Goal: Transaction & Acquisition: Download file/media

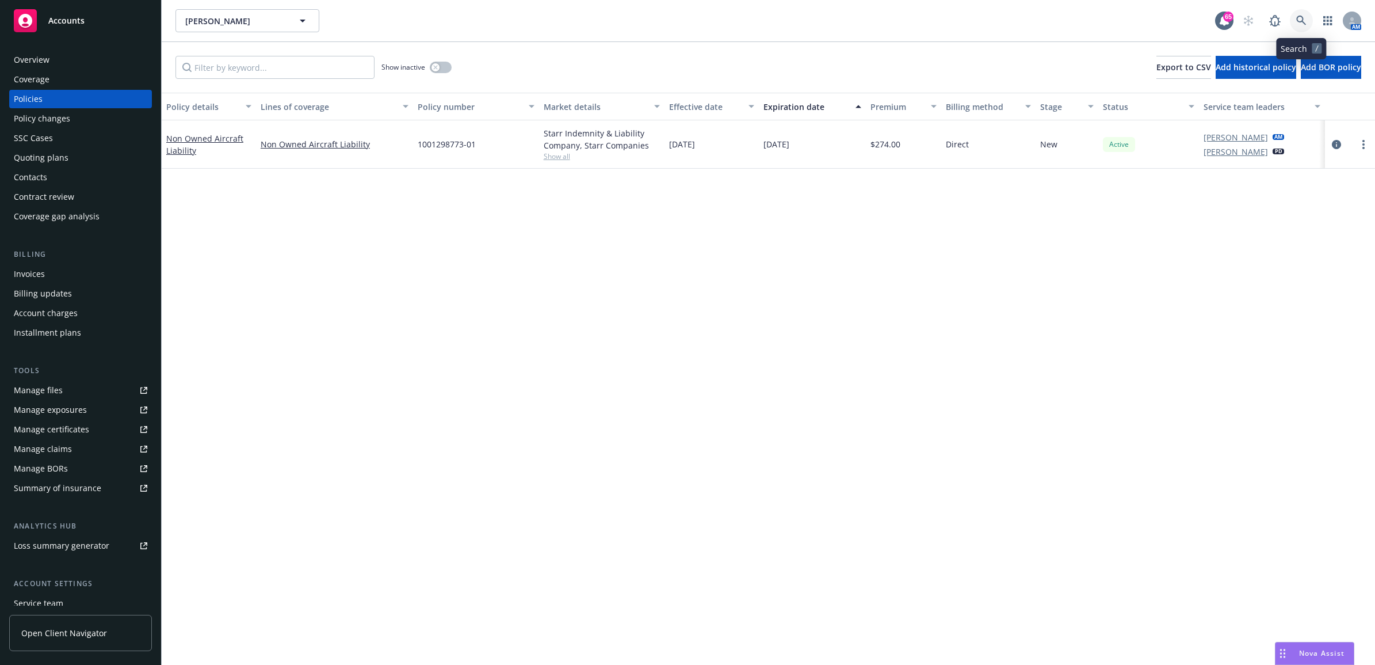
click at [1304, 10] on link at bounding box center [1301, 20] width 23 height 23
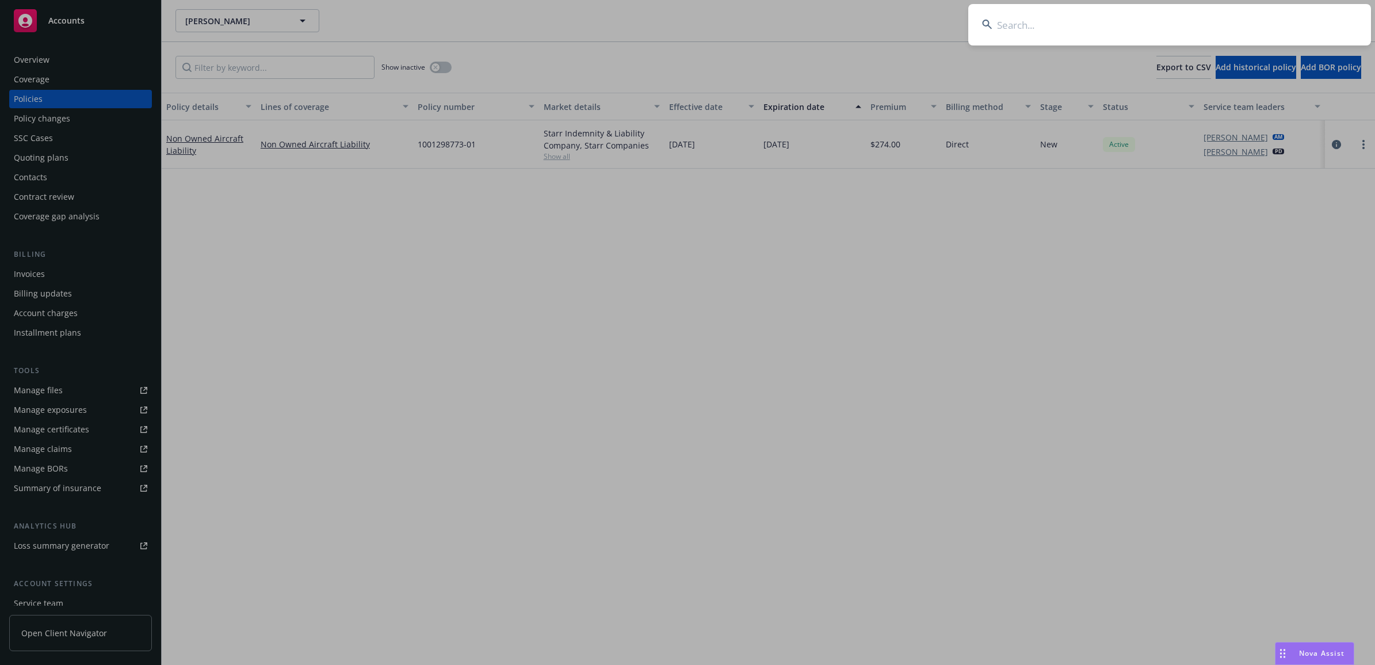
click at [1207, 20] on input at bounding box center [1170, 24] width 403 height 41
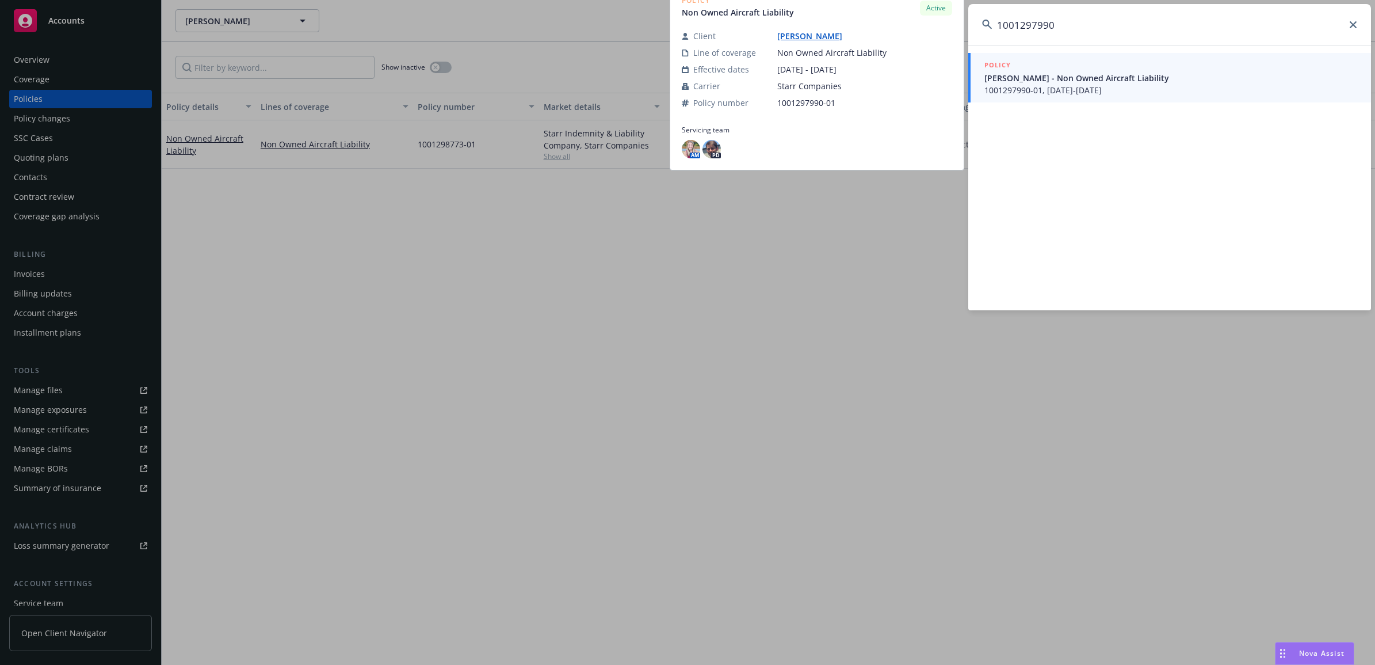
type input "1001297990"
click at [1146, 81] on span "Cassidy Kudos - Non Owned Aircraft Liability" at bounding box center [1171, 78] width 373 height 12
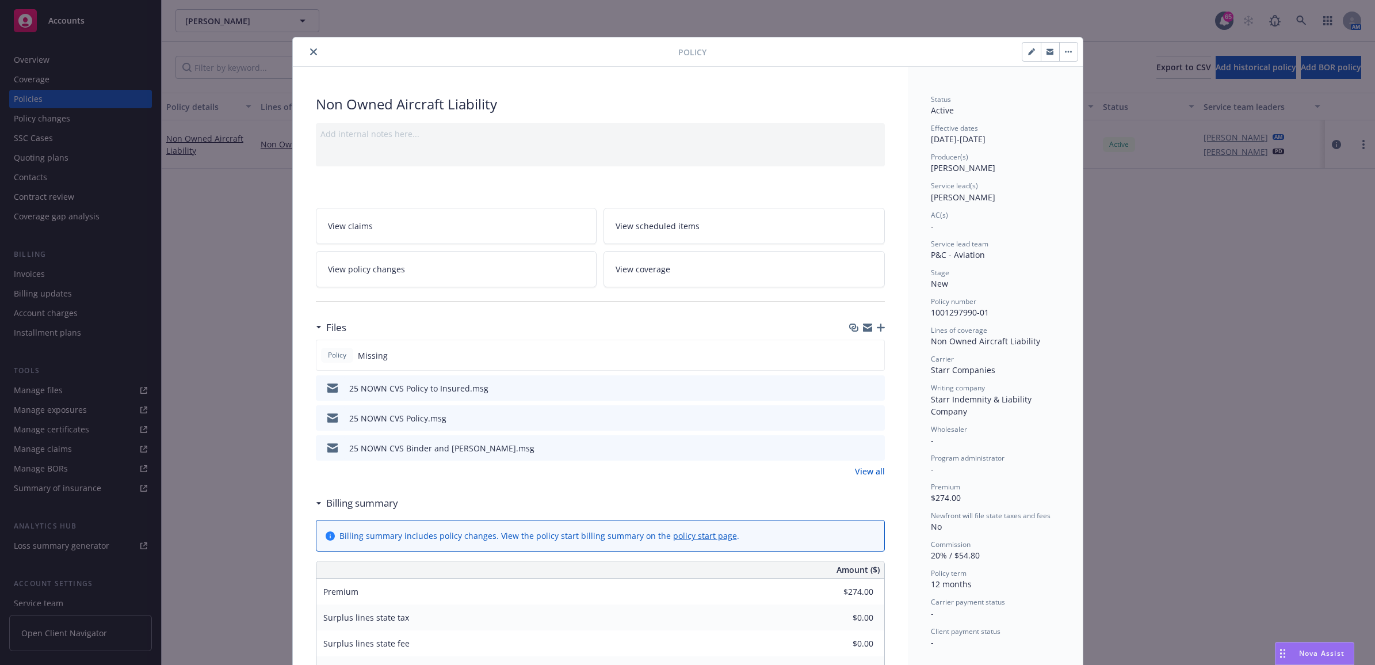
click at [310, 48] on icon "close" at bounding box center [313, 51] width 7 height 7
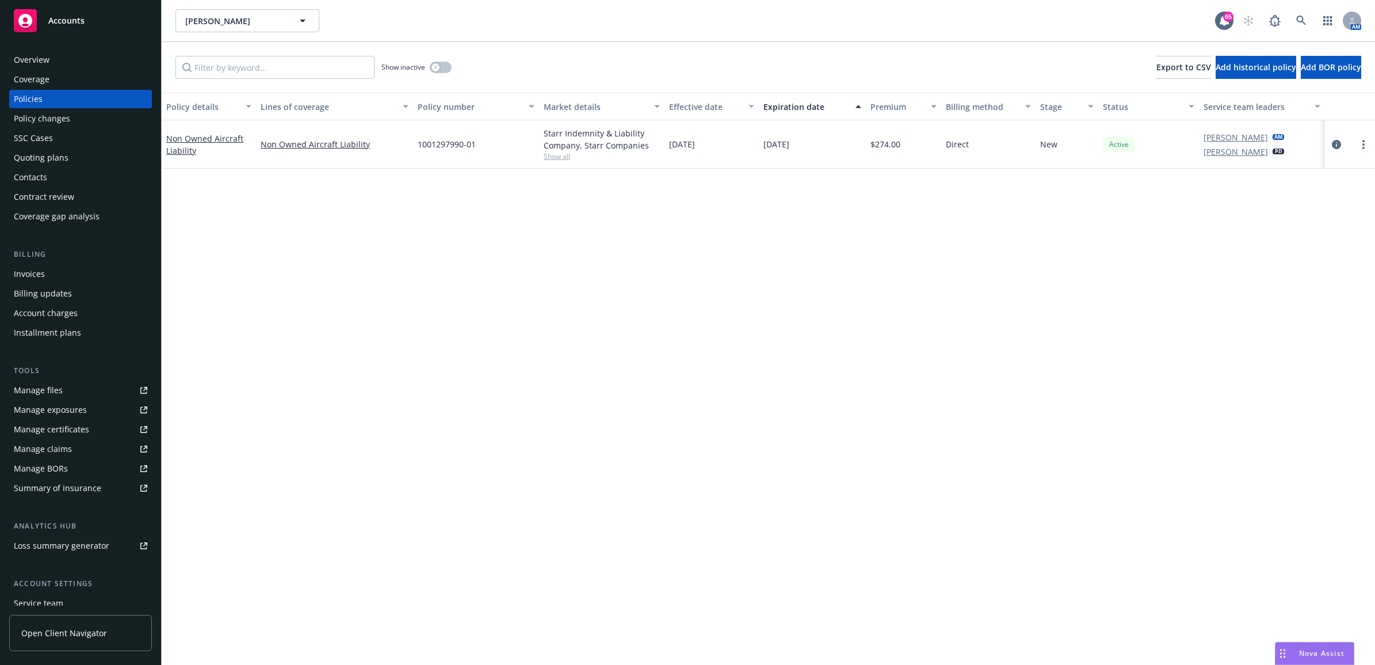
click at [67, 171] on div "Contacts" at bounding box center [81, 177] width 134 height 18
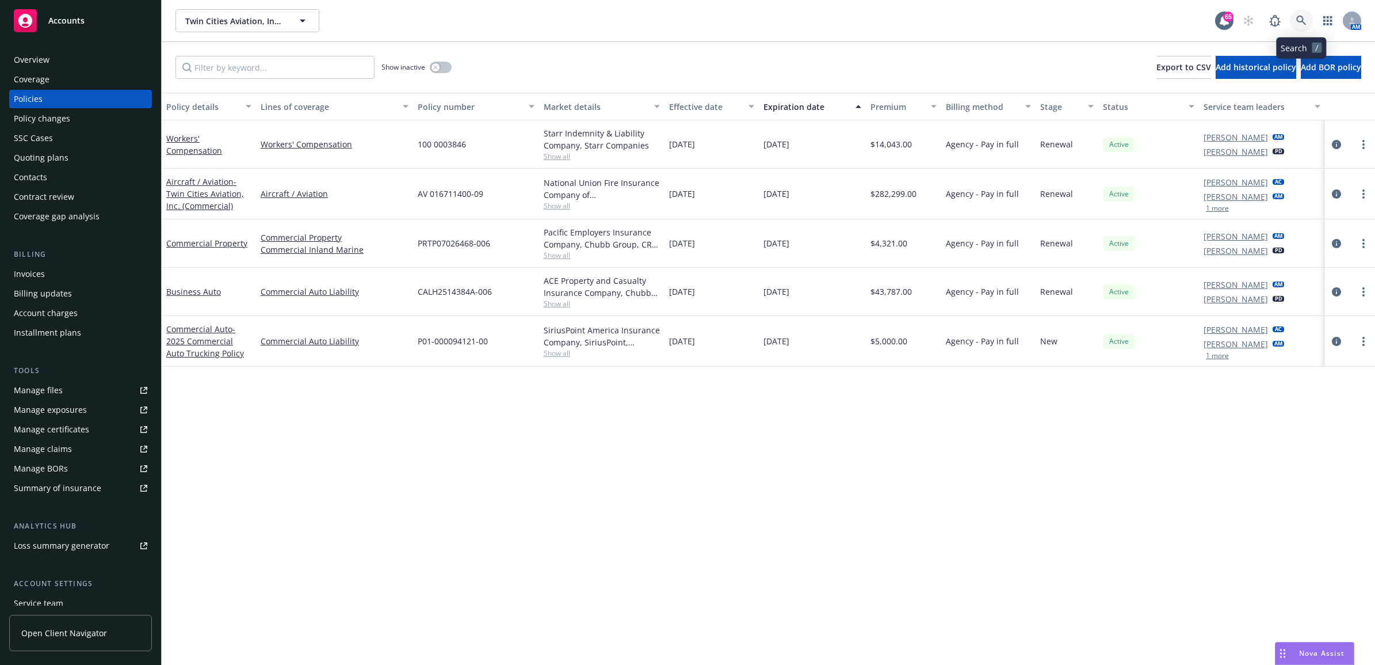
click at [696, 22] on link at bounding box center [1301, 20] width 23 height 23
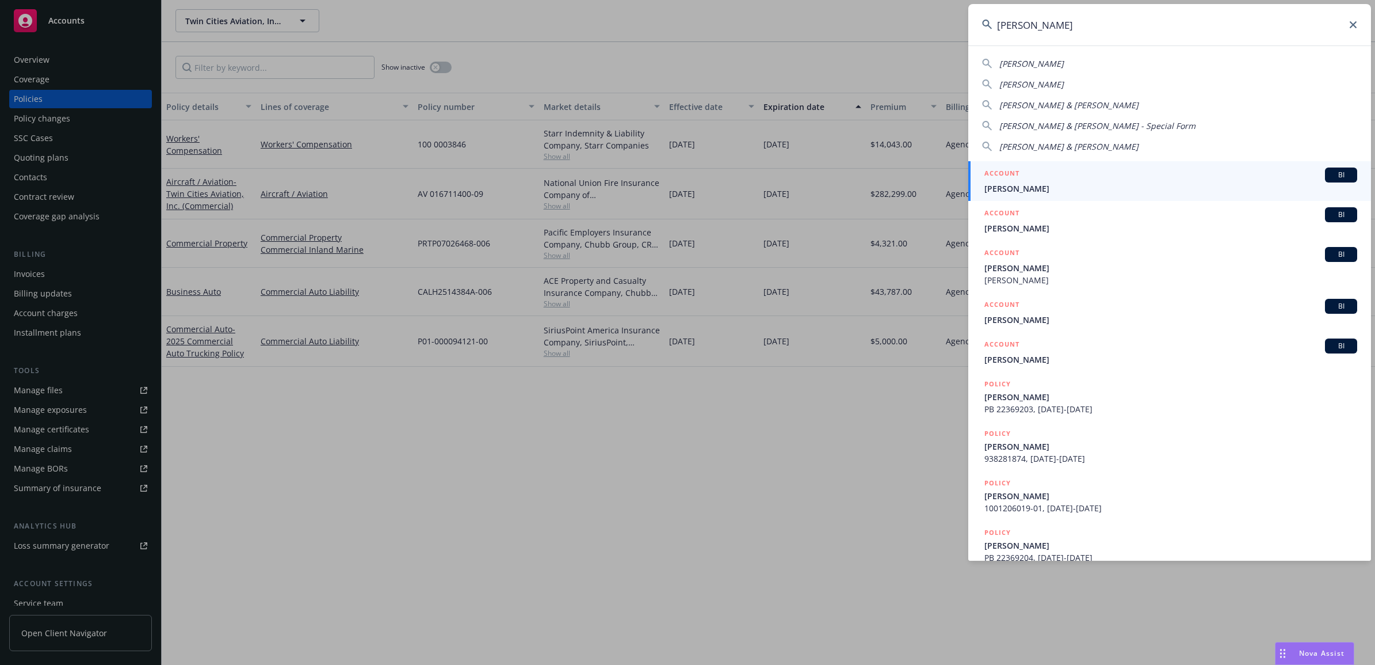
drag, startPoint x: 1076, startPoint y: 26, endPoint x: 950, endPoint y: 21, distance: 126.1
click at [696, 25] on div "nicholas Nicholas Burgess NICHOLAS BURGESS Nicholas A. deWilde & Ashley Green N…" at bounding box center [687, 332] width 1375 height 665
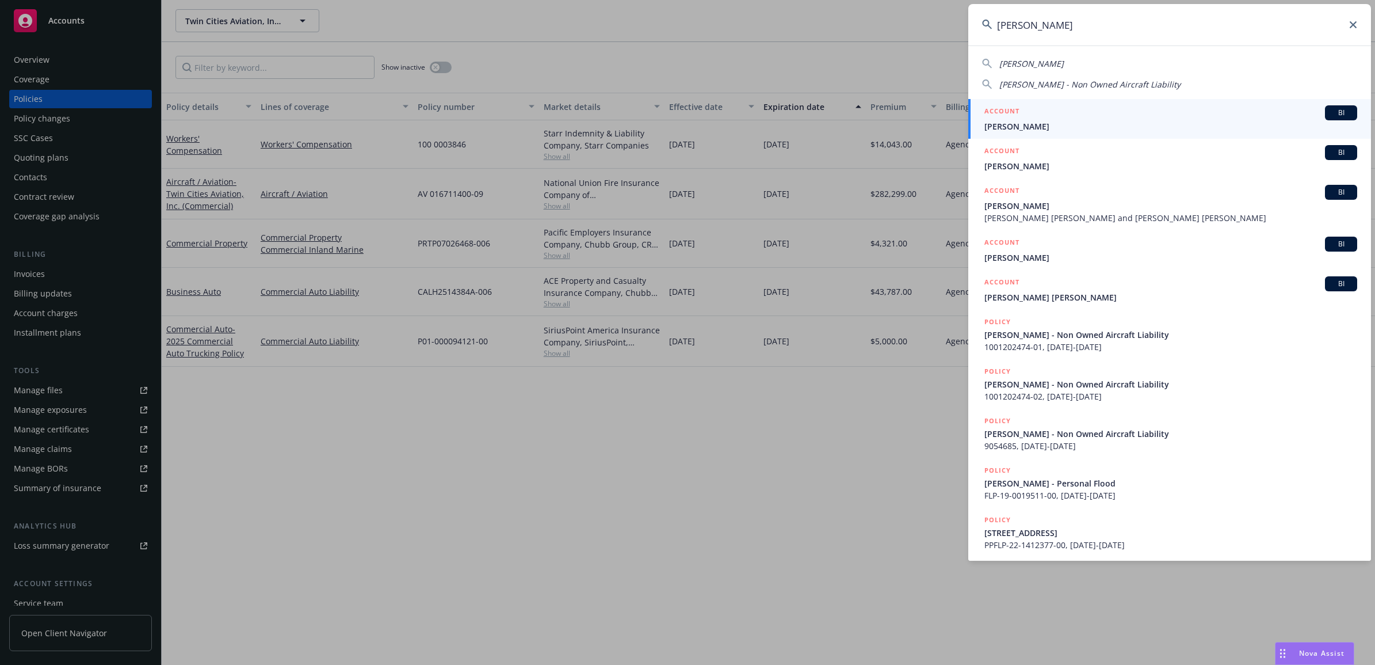
type input "joshua harris"
click at [696, 125] on span "Joshua Harris" at bounding box center [1171, 126] width 373 height 12
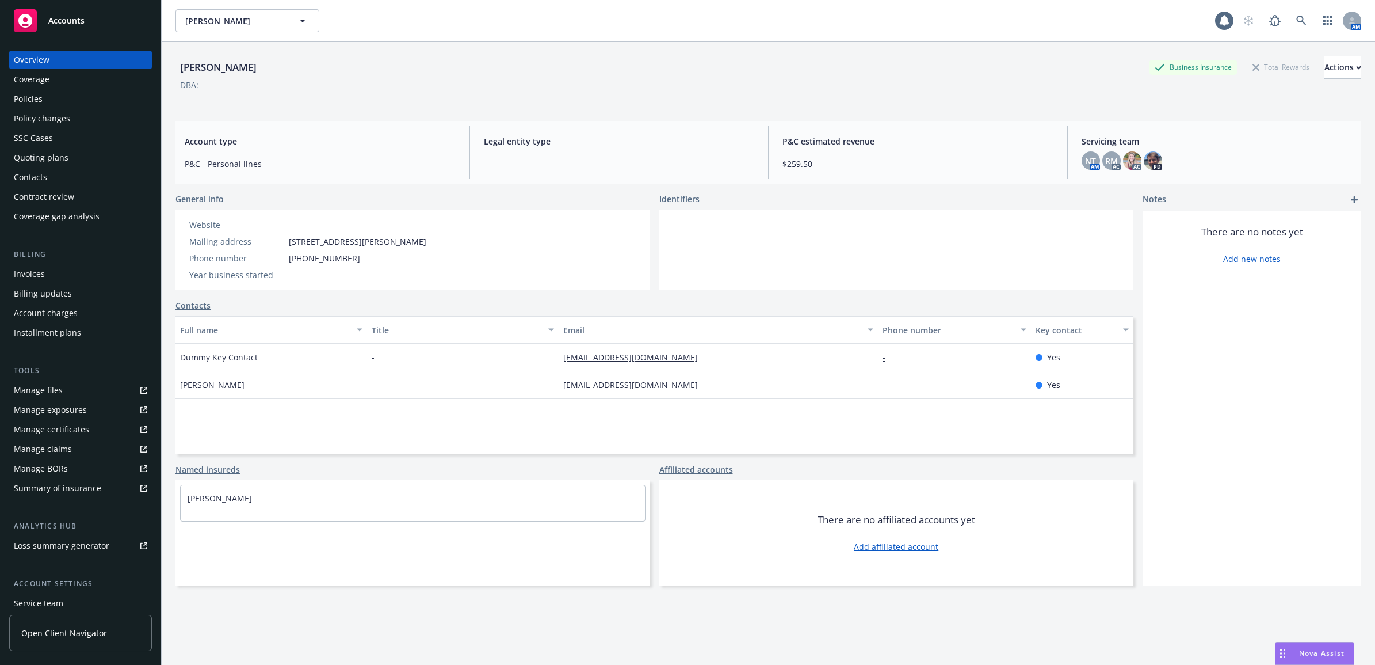
click at [72, 97] on div "Policies" at bounding box center [81, 99] width 134 height 18
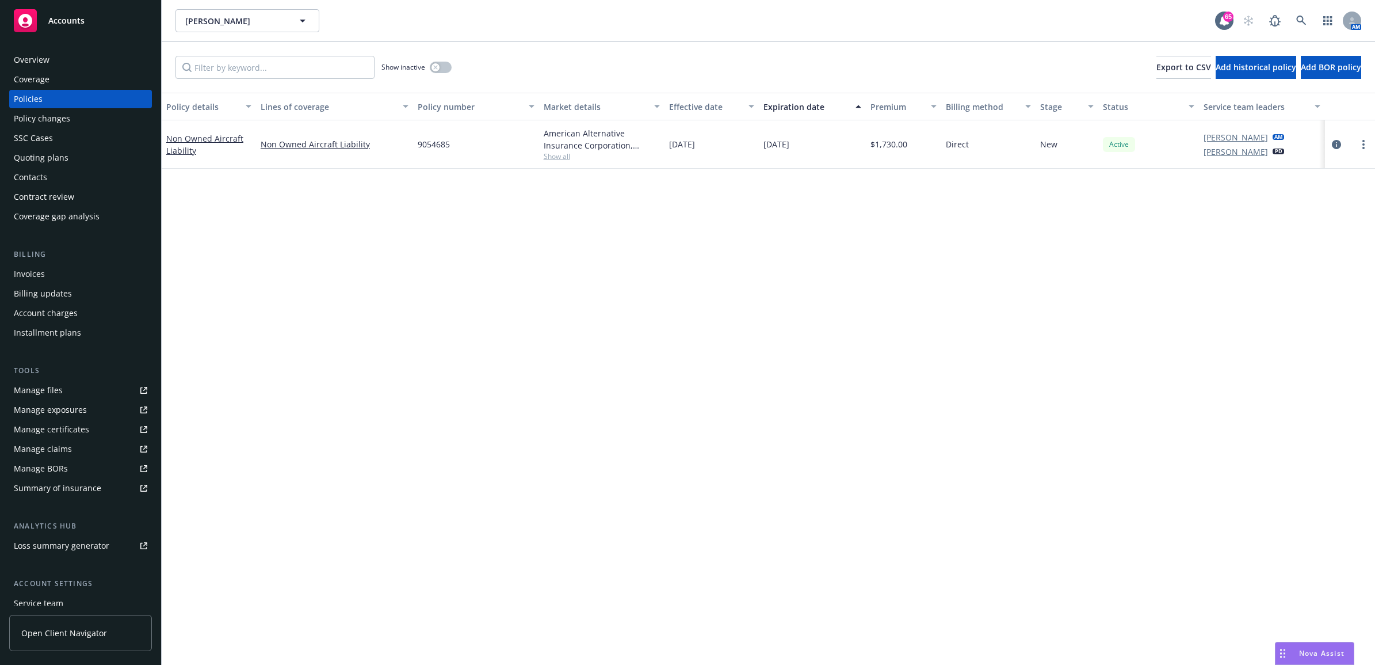
click at [78, 379] on link "Manage files" at bounding box center [80, 390] width 143 height 18
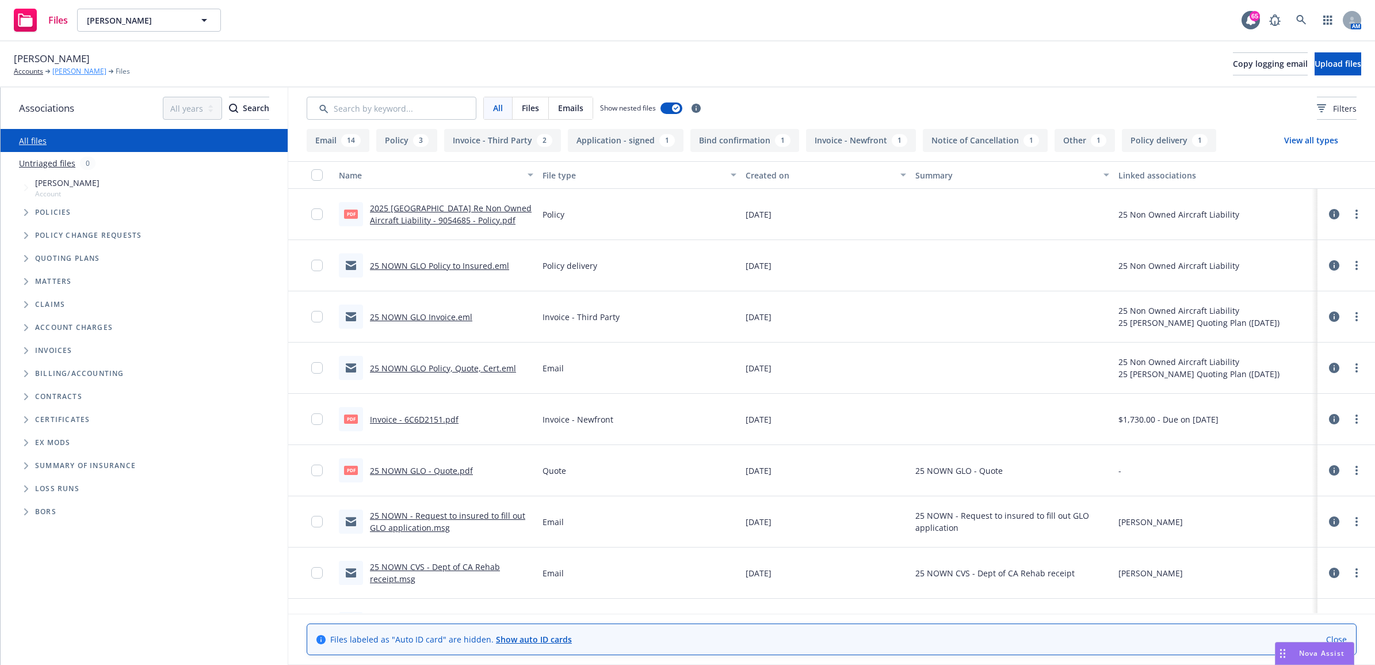
click at [72, 75] on link "[PERSON_NAME]" at bounding box center [79, 71] width 54 height 10
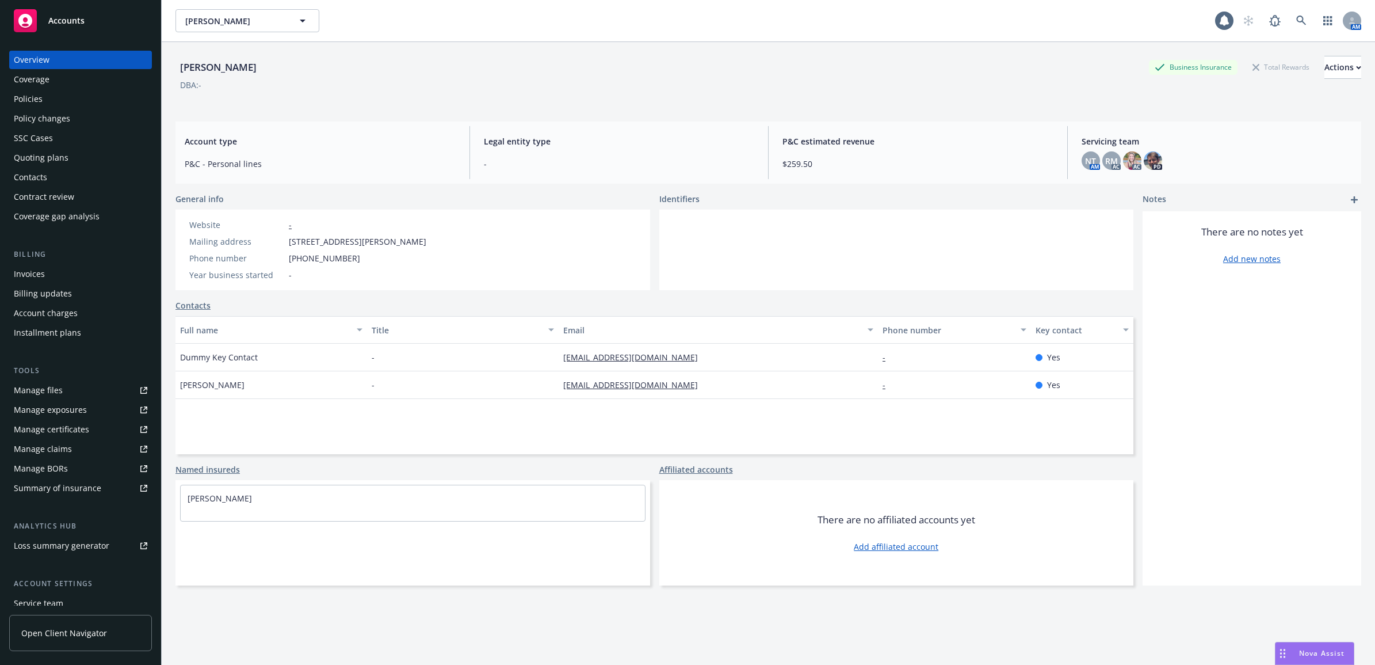
drag, startPoint x: 49, startPoint y: 272, endPoint x: 78, endPoint y: 272, distance: 28.8
click at [49, 273] on div "Invoices" at bounding box center [81, 274] width 134 height 18
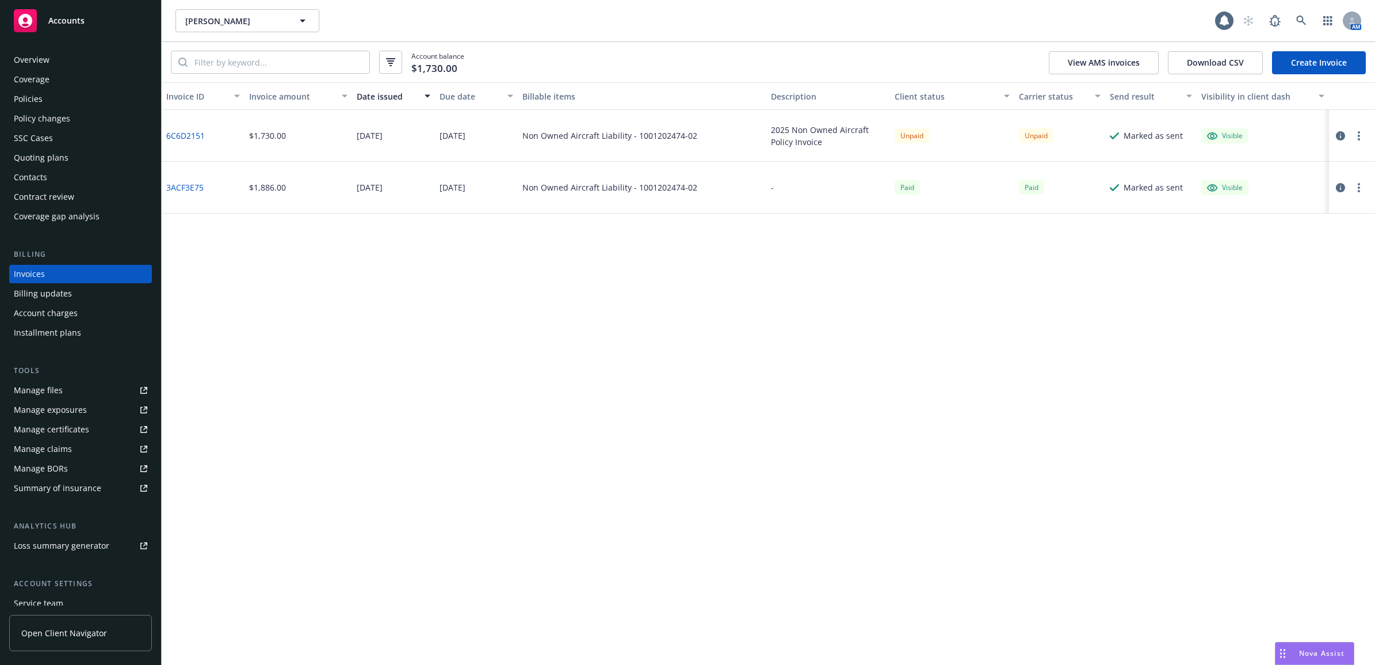
click at [61, 88] on div "Coverage" at bounding box center [81, 79] width 134 height 18
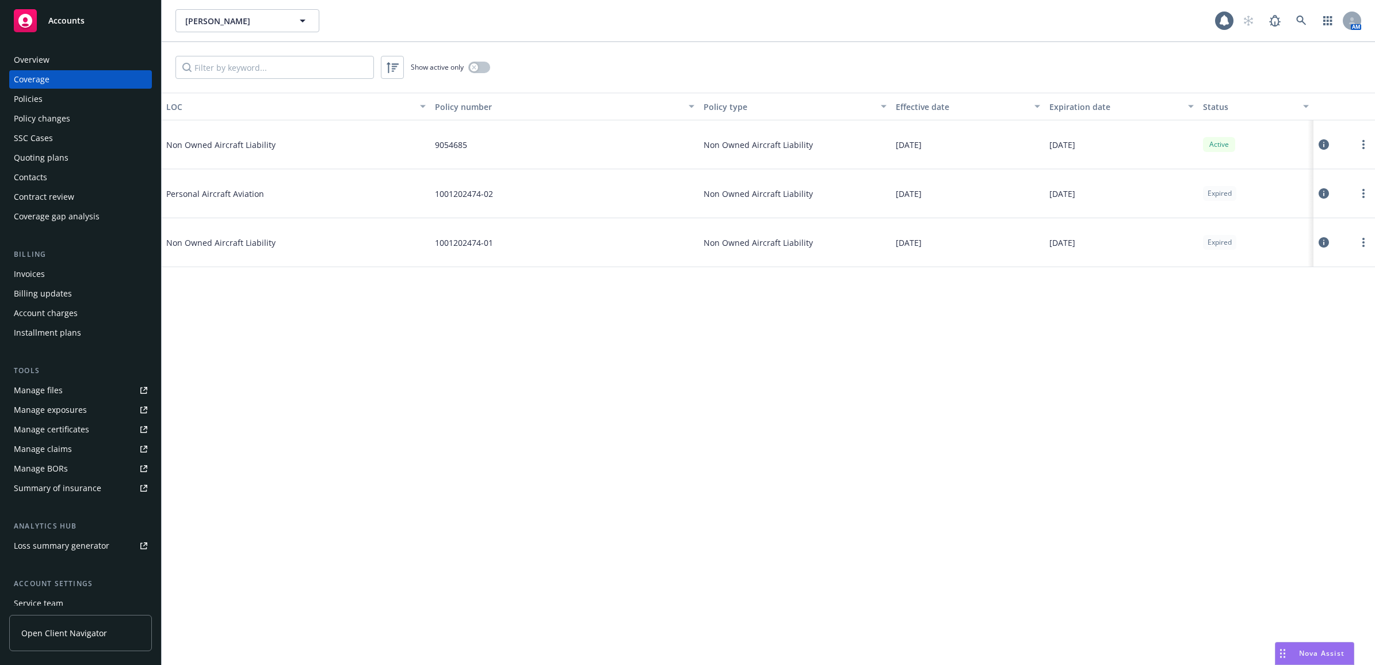
click at [83, 109] on div "Policy changes" at bounding box center [81, 118] width 134 height 18
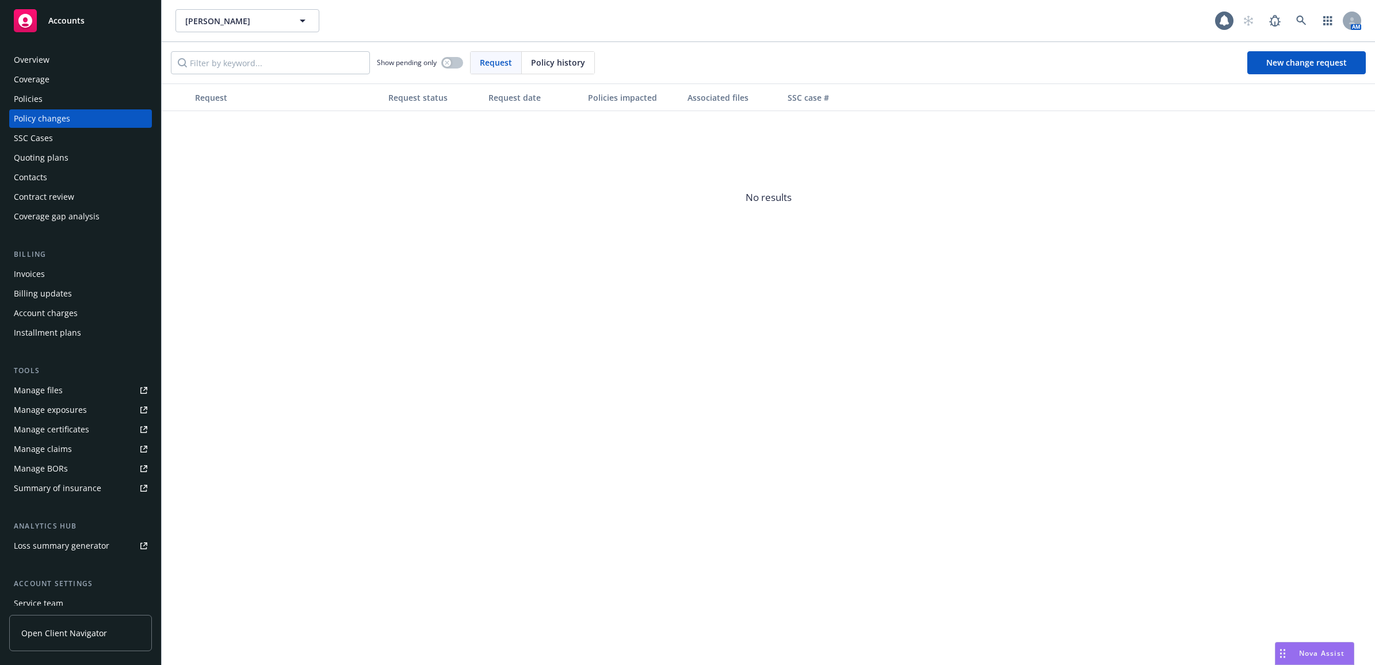
click at [95, 104] on div "Policies" at bounding box center [81, 99] width 134 height 18
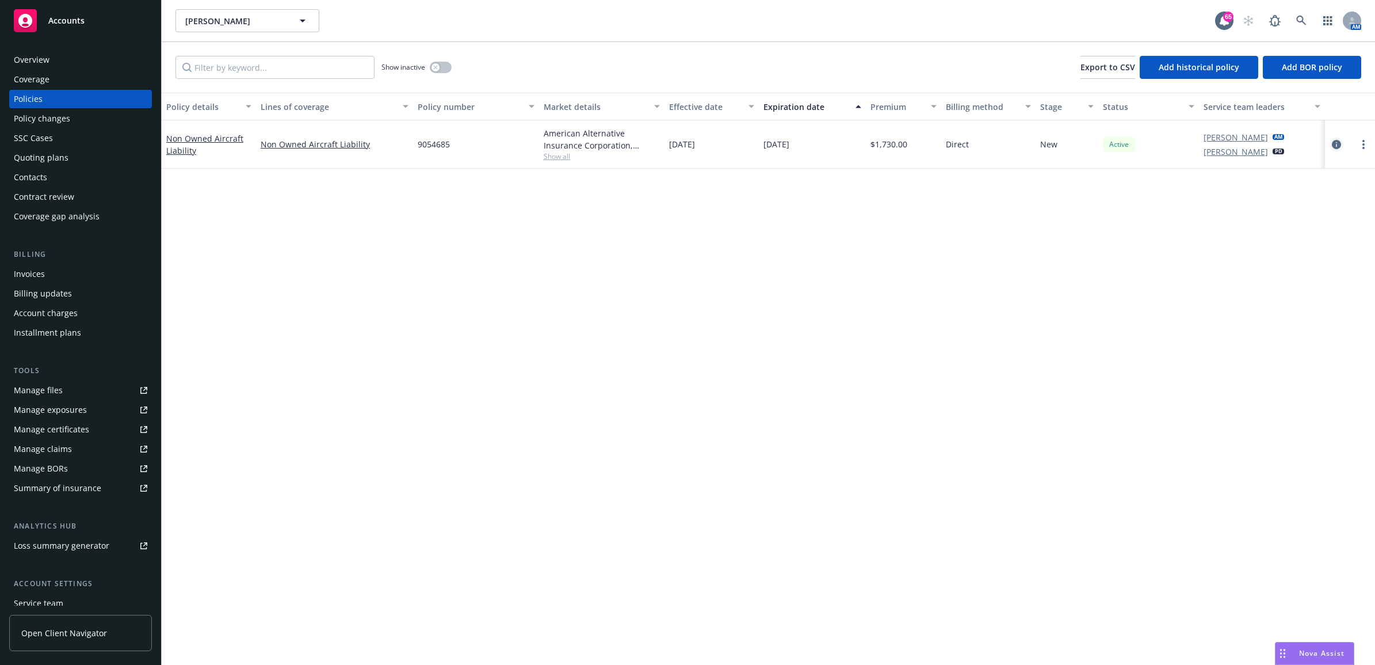
click at [1336, 147] on icon "circleInformation" at bounding box center [1336, 144] width 9 height 9
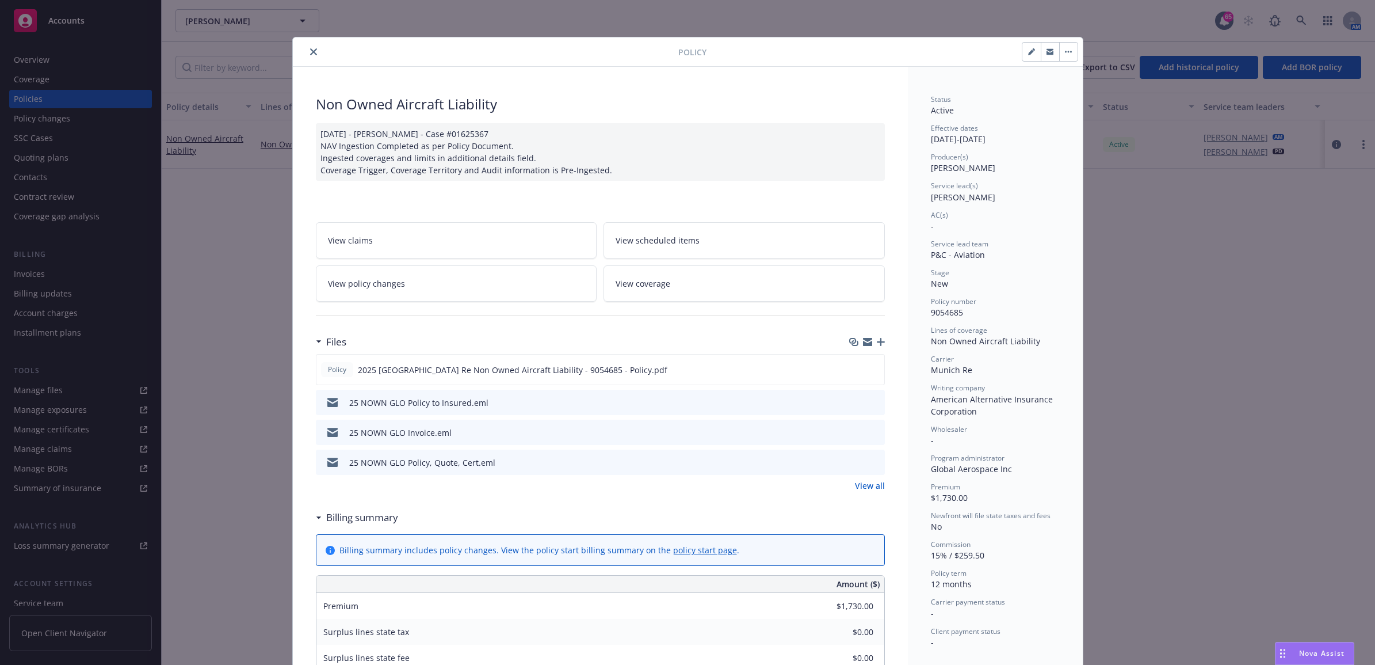
click at [861, 482] on link "View all" at bounding box center [870, 485] width 30 height 12
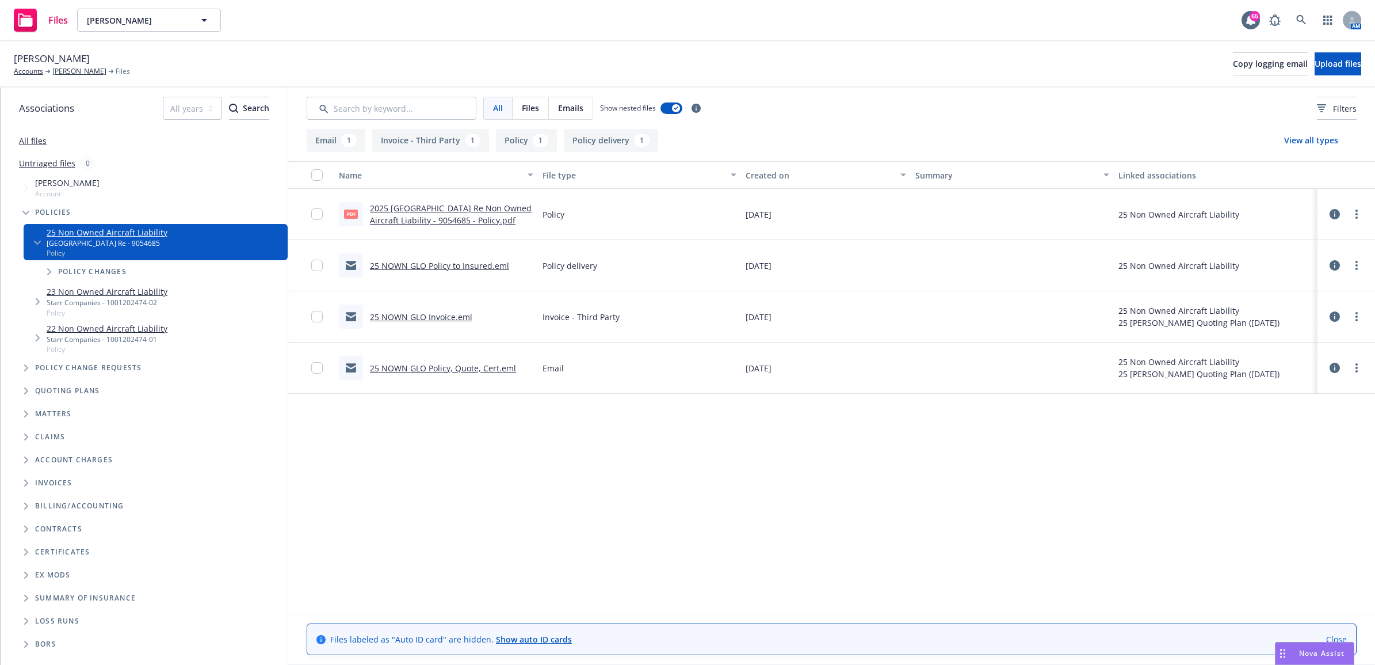
click at [438, 216] on link "2025 [GEOGRAPHIC_DATA] Re Non Owned Aircraft Liability - 9054685 - Policy.pdf" at bounding box center [451, 214] width 162 height 23
click at [72, 72] on link "[PERSON_NAME]" at bounding box center [79, 71] width 54 height 10
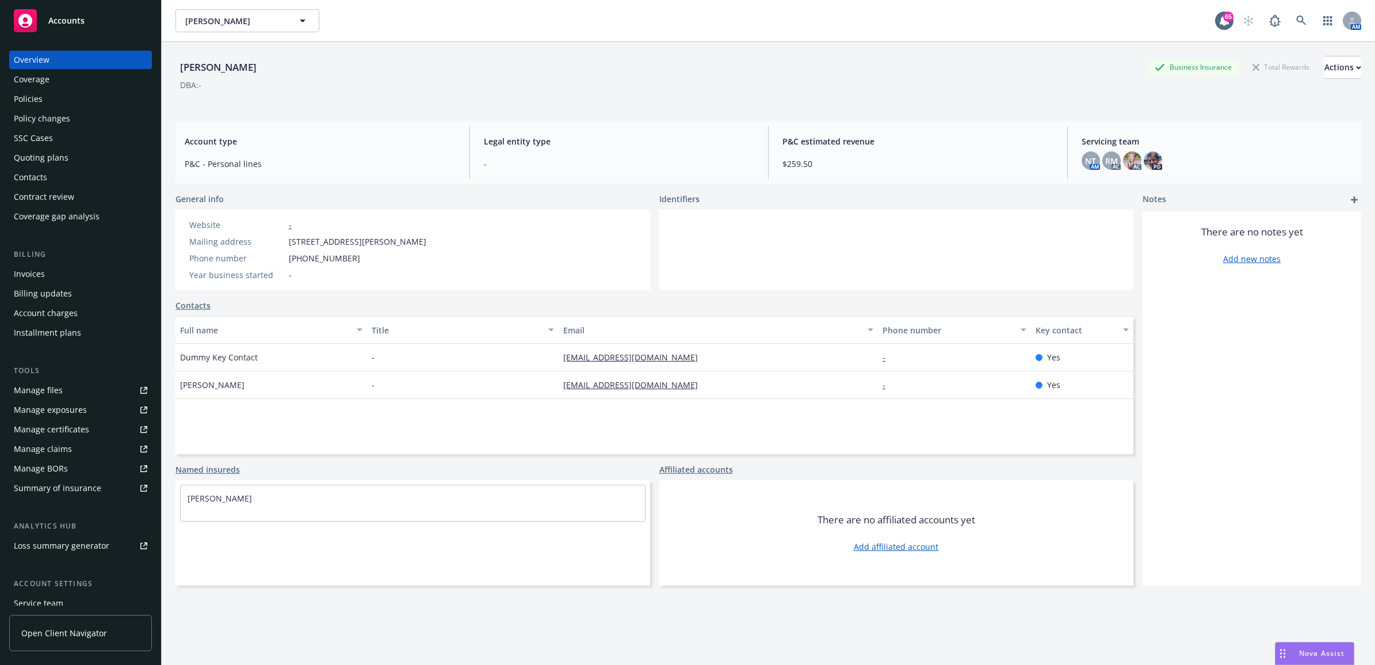
click at [68, 383] on link "Manage files" at bounding box center [80, 390] width 143 height 18
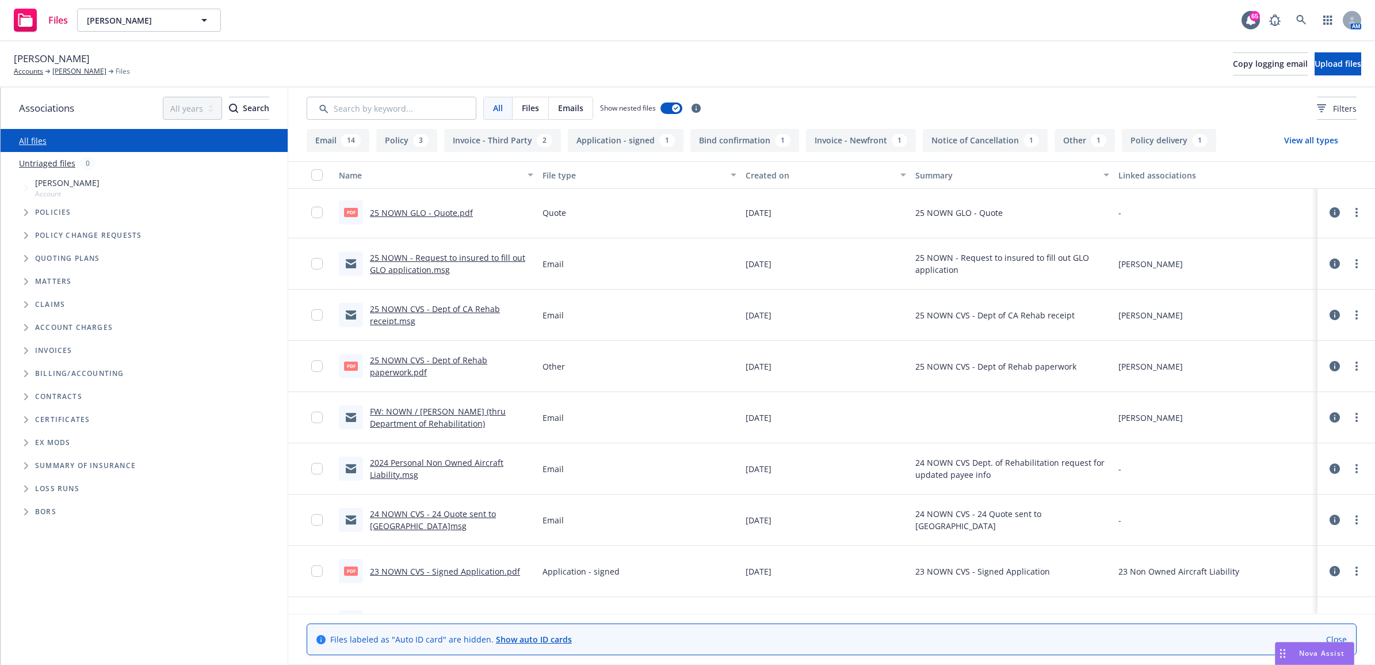
scroll to position [360, 0]
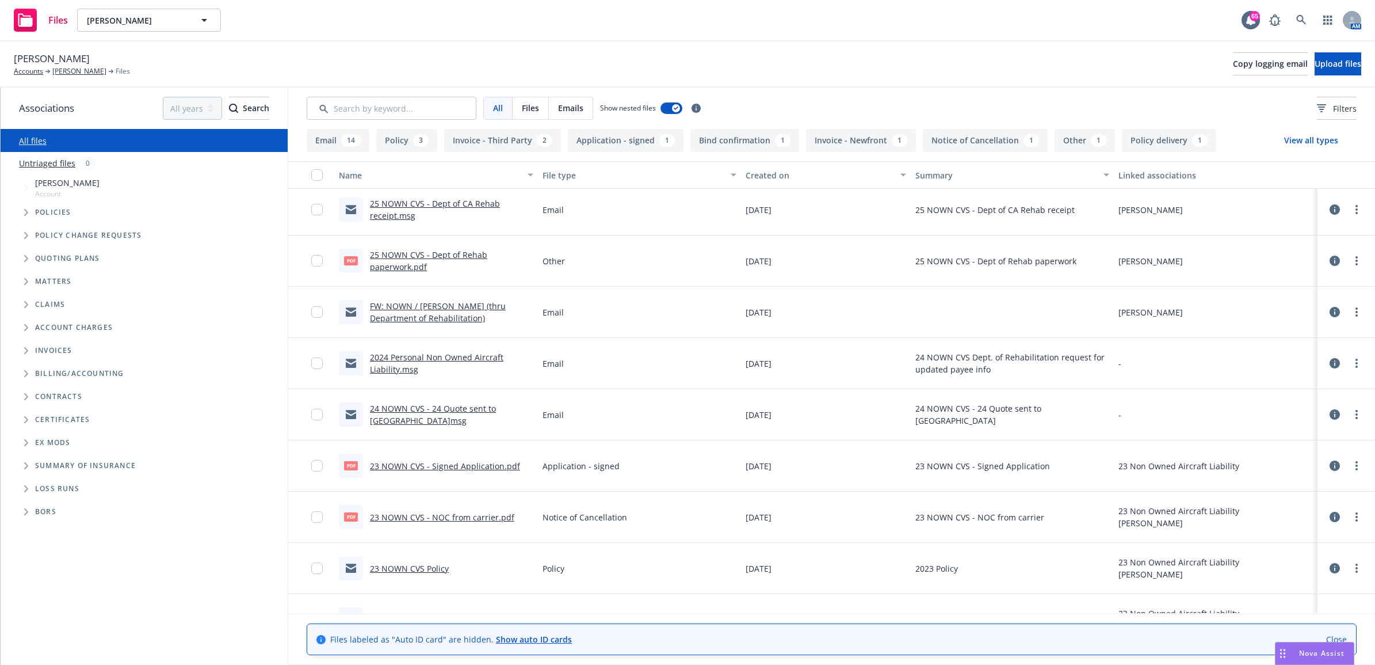
click at [466, 410] on link "24 NOWN CVS - 24 Quote sent to State of CA.msg" at bounding box center [433, 414] width 126 height 23
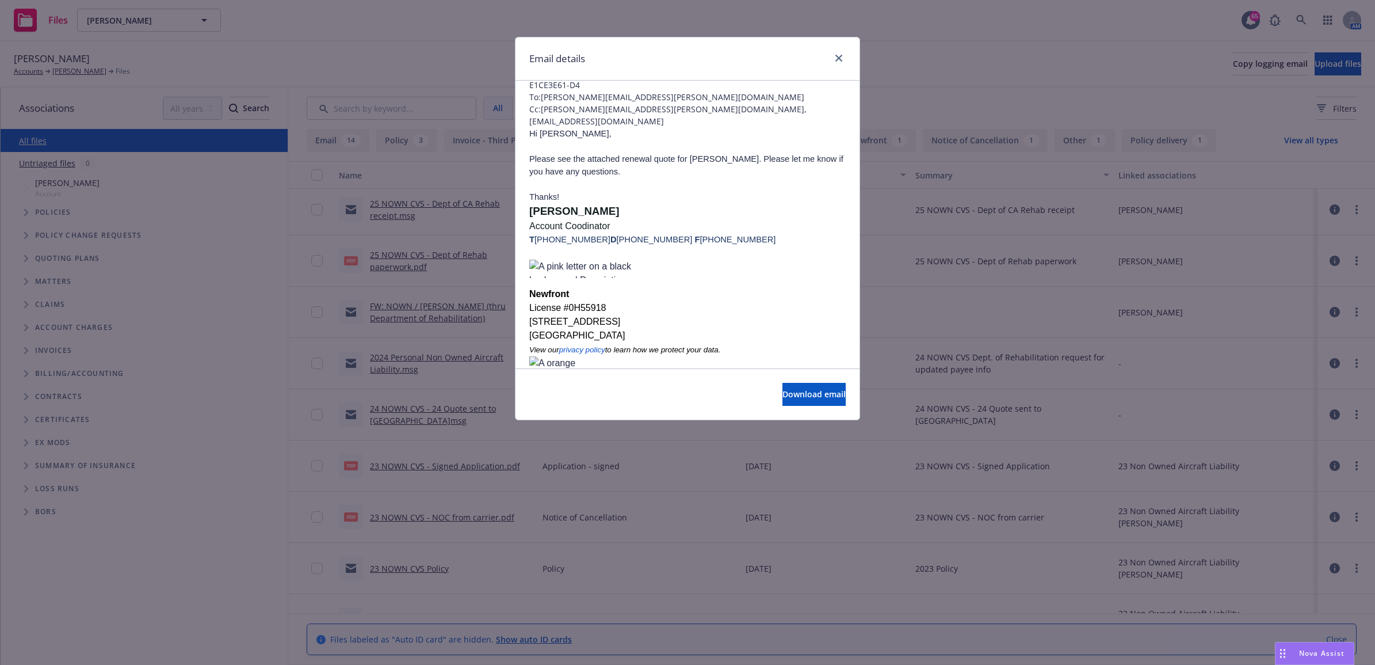
scroll to position [0, 0]
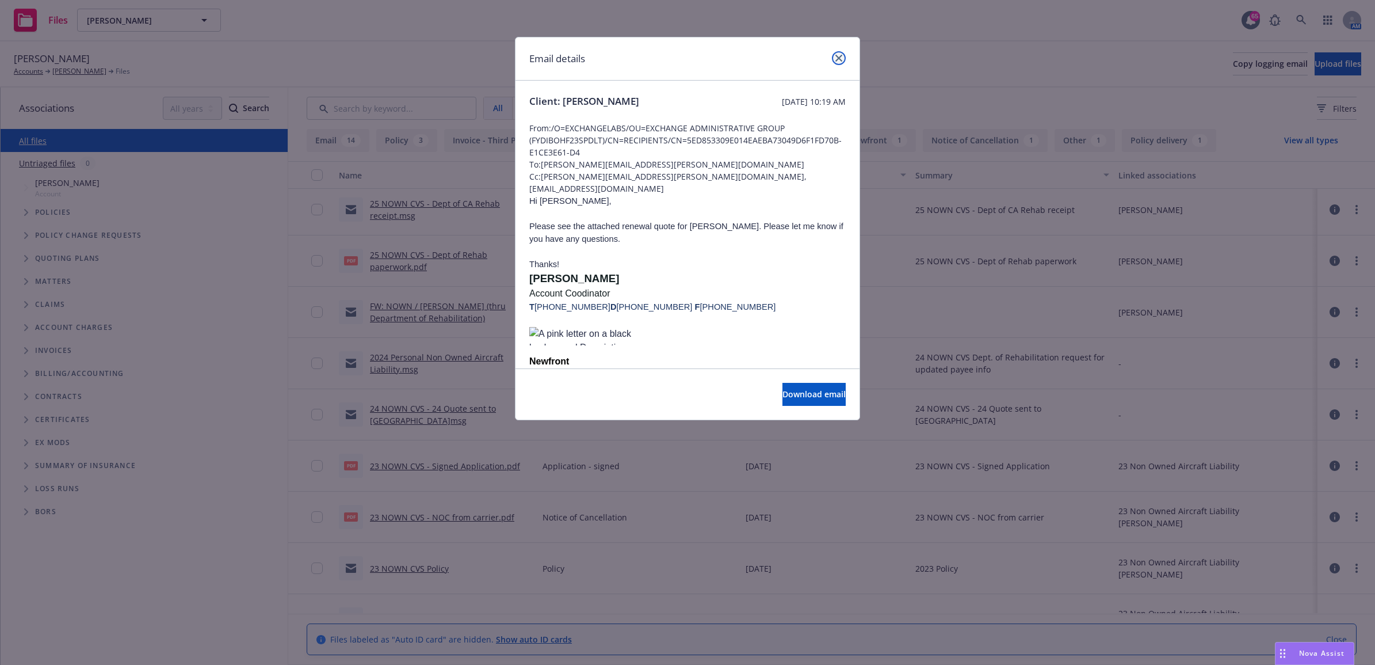
click at [839, 56] on icon "close" at bounding box center [839, 58] width 7 height 7
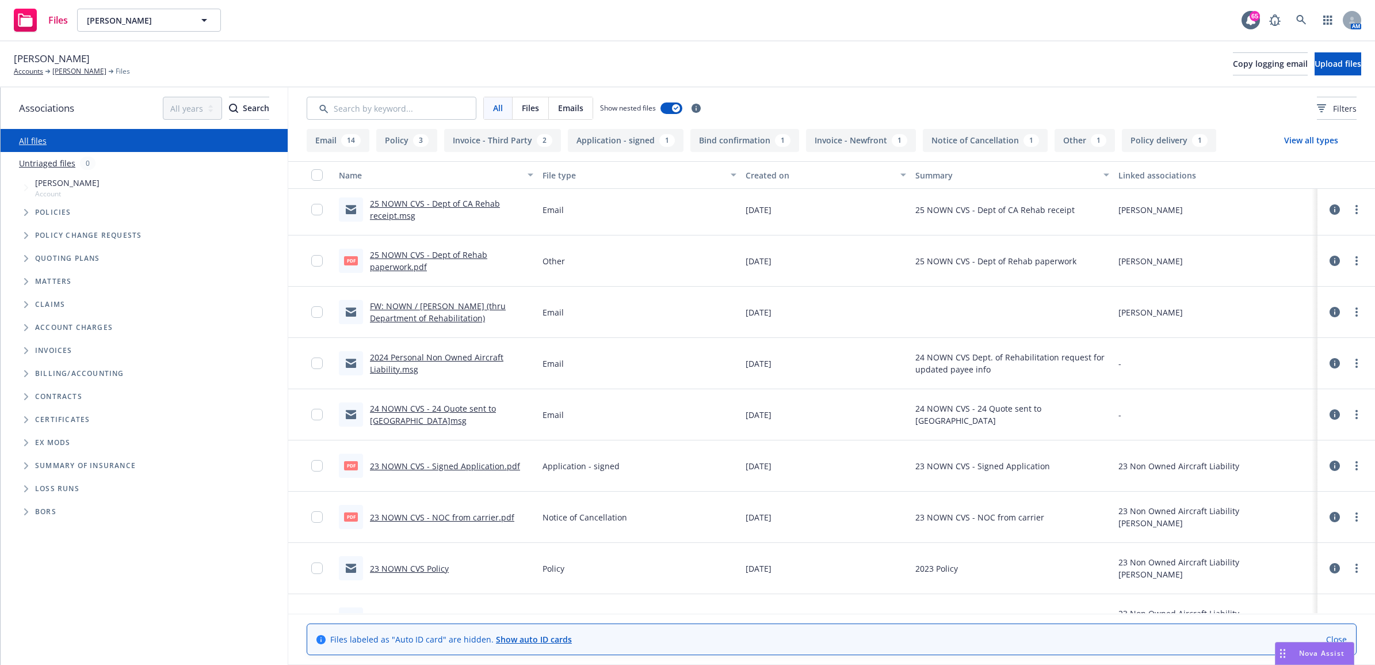
click at [458, 359] on link "2024 Personal Non Owned Aircraft Liability.msg" at bounding box center [437, 363] width 134 height 23
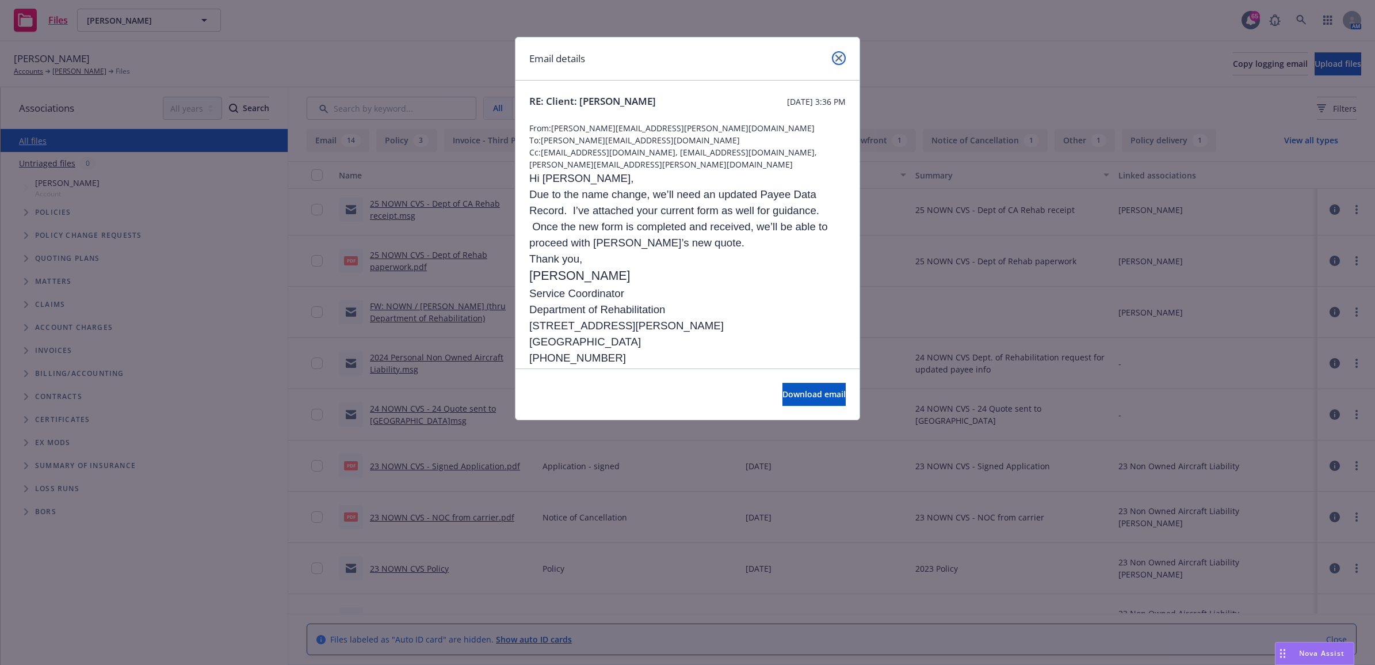
click at [836, 56] on icon "close" at bounding box center [839, 58] width 7 height 7
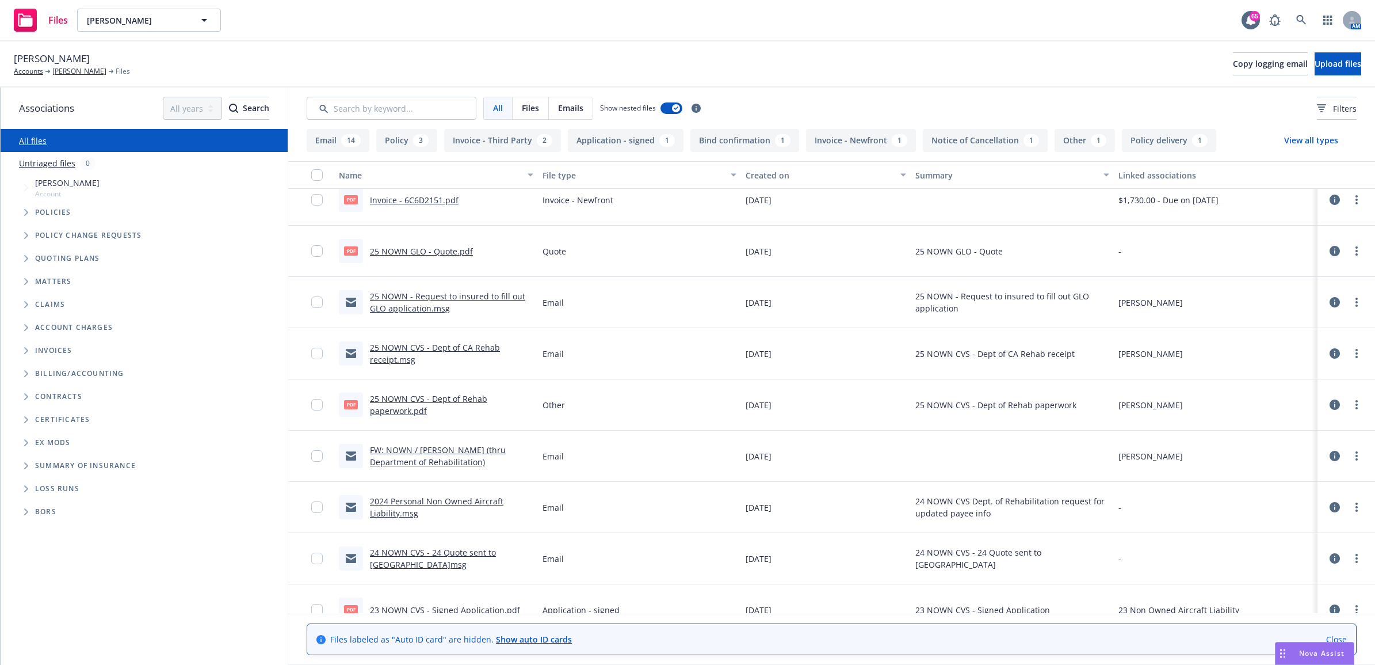
scroll to position [216, 0]
click at [450, 553] on link "24 NOWN CVS - 24 Quote sent to State of CA.msg" at bounding box center [433, 559] width 126 height 23
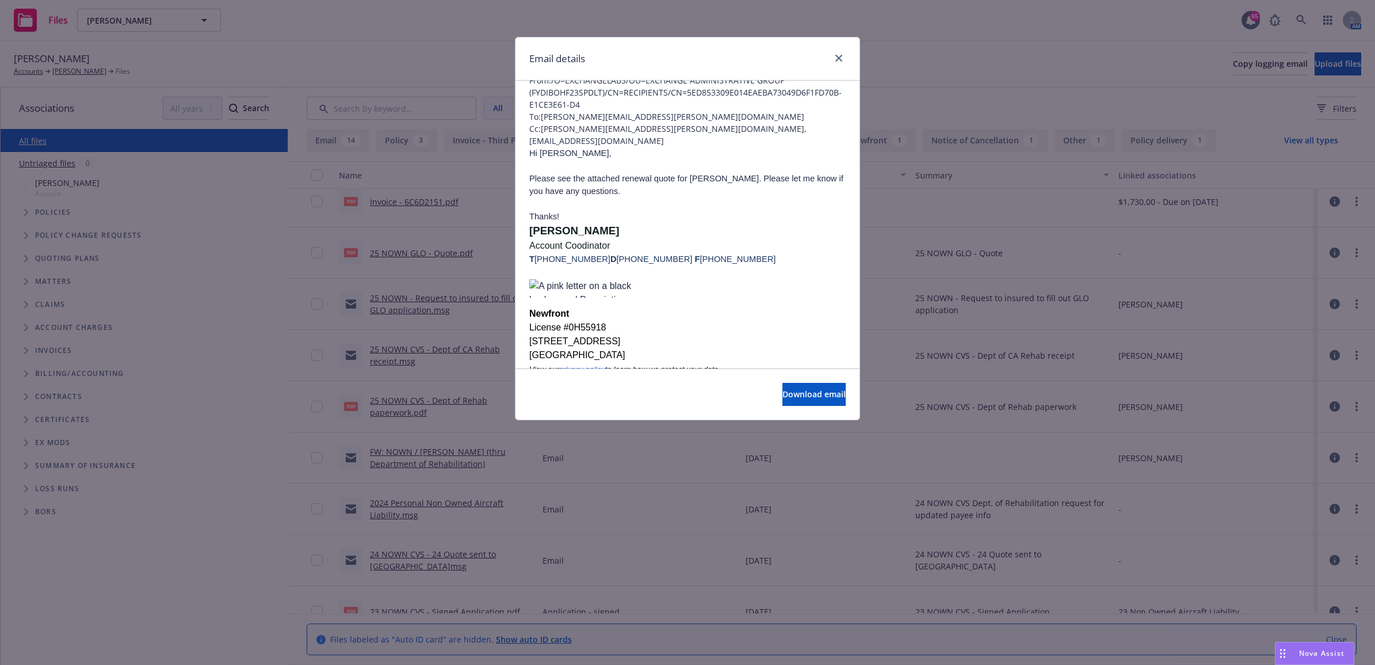
scroll to position [211, 0]
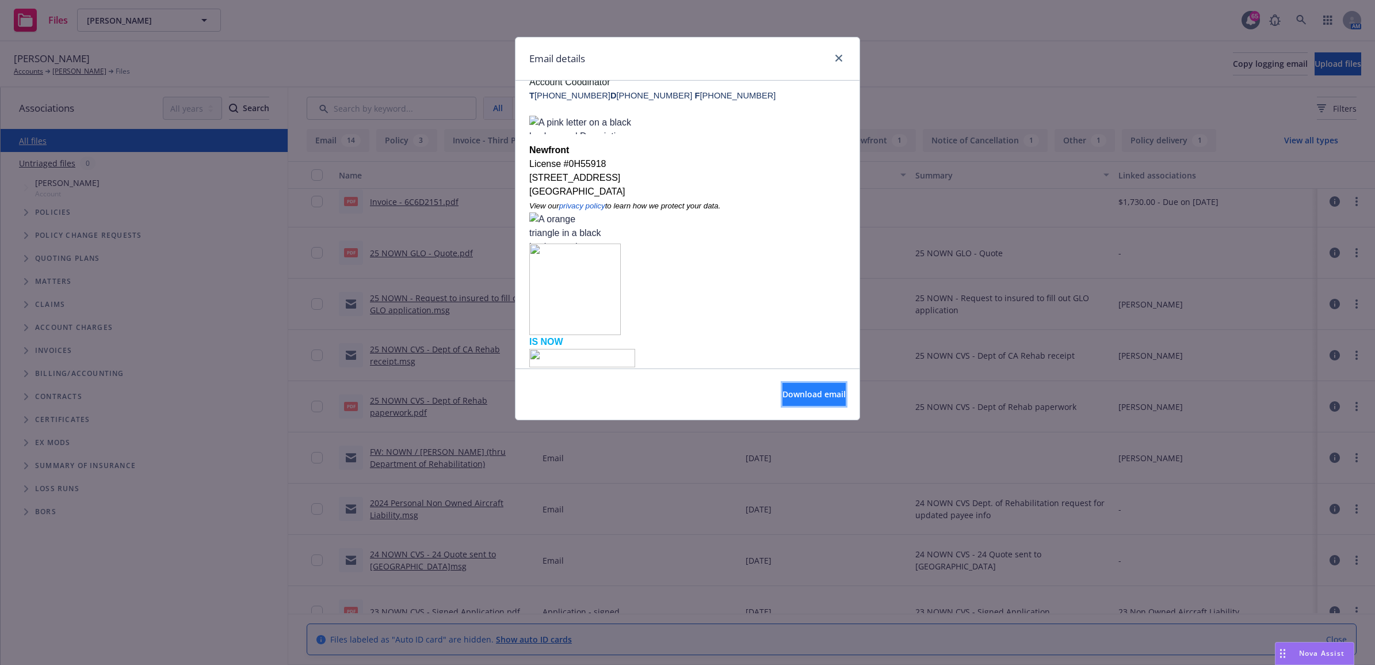
click at [788, 397] on span "Download email" at bounding box center [814, 393] width 63 height 11
click at [975, 69] on div "Email details Client: Harris, Joshua Monday, November 25, 2024 at 10:19 AM From…" at bounding box center [687, 332] width 1375 height 665
click at [838, 55] on icon "close" at bounding box center [839, 58] width 7 height 7
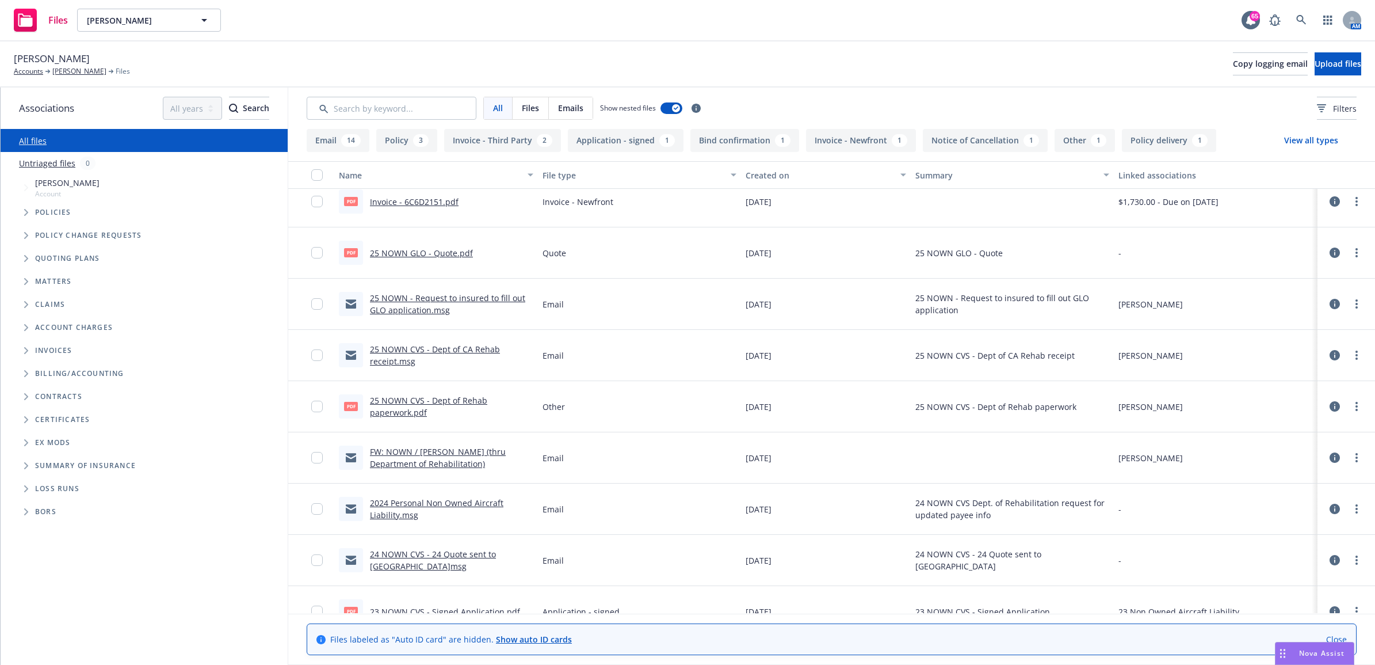
click at [452, 447] on link "FW: NOWN / Harris, Joshua (thru Department of Rehabilitation)" at bounding box center [438, 457] width 136 height 23
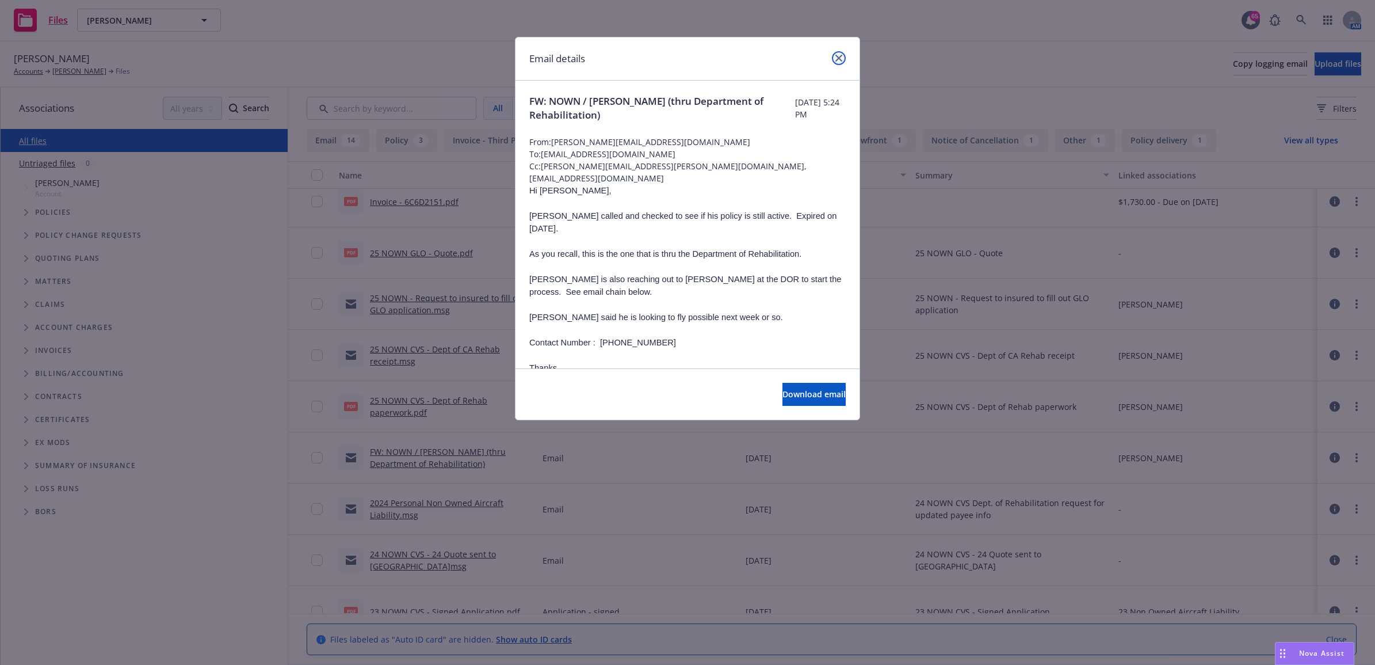
click at [838, 56] on icon "close" at bounding box center [839, 58] width 7 height 7
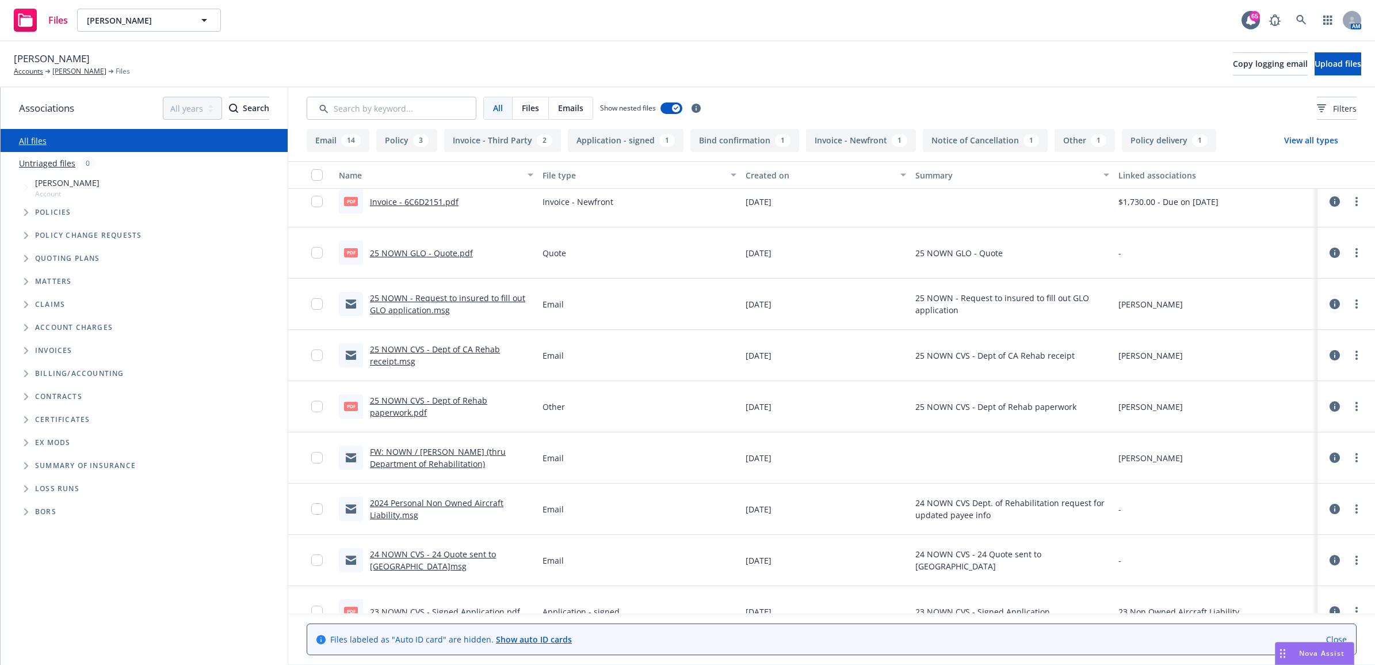
click at [412, 555] on link "24 NOWN CVS - 24 Quote sent to State of CA.msg" at bounding box center [433, 559] width 126 height 23
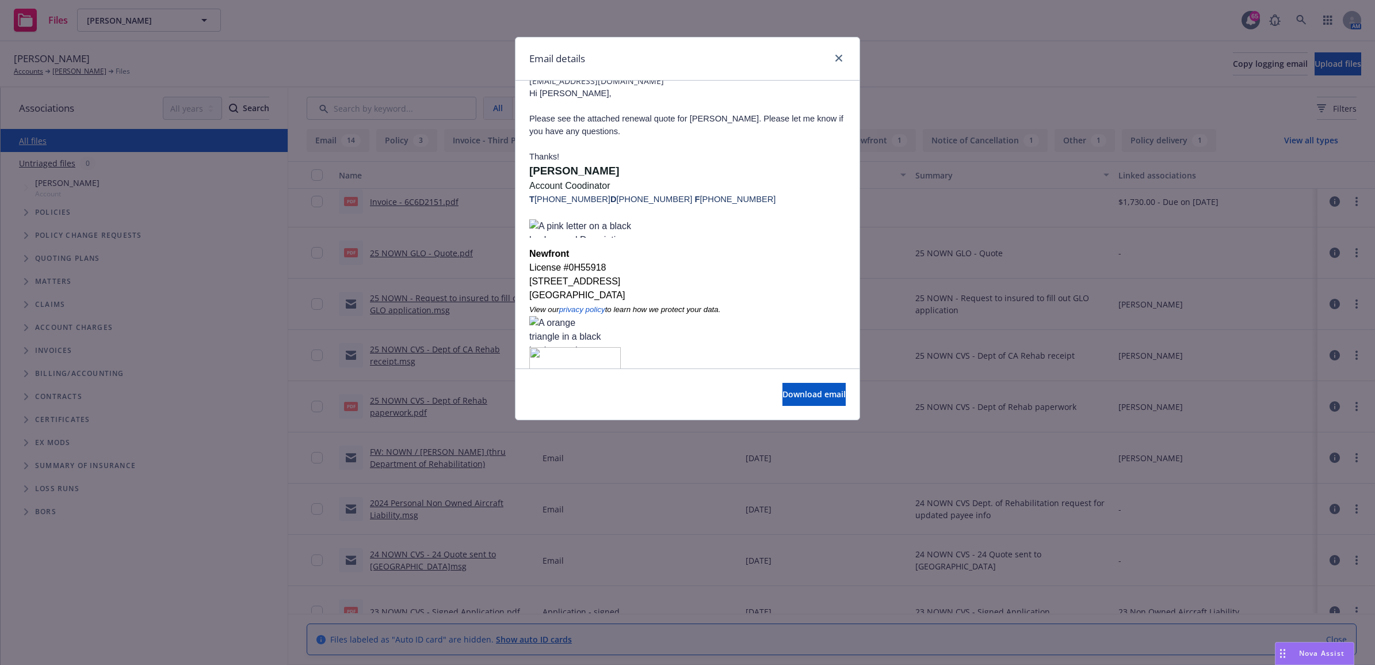
scroll to position [0, 0]
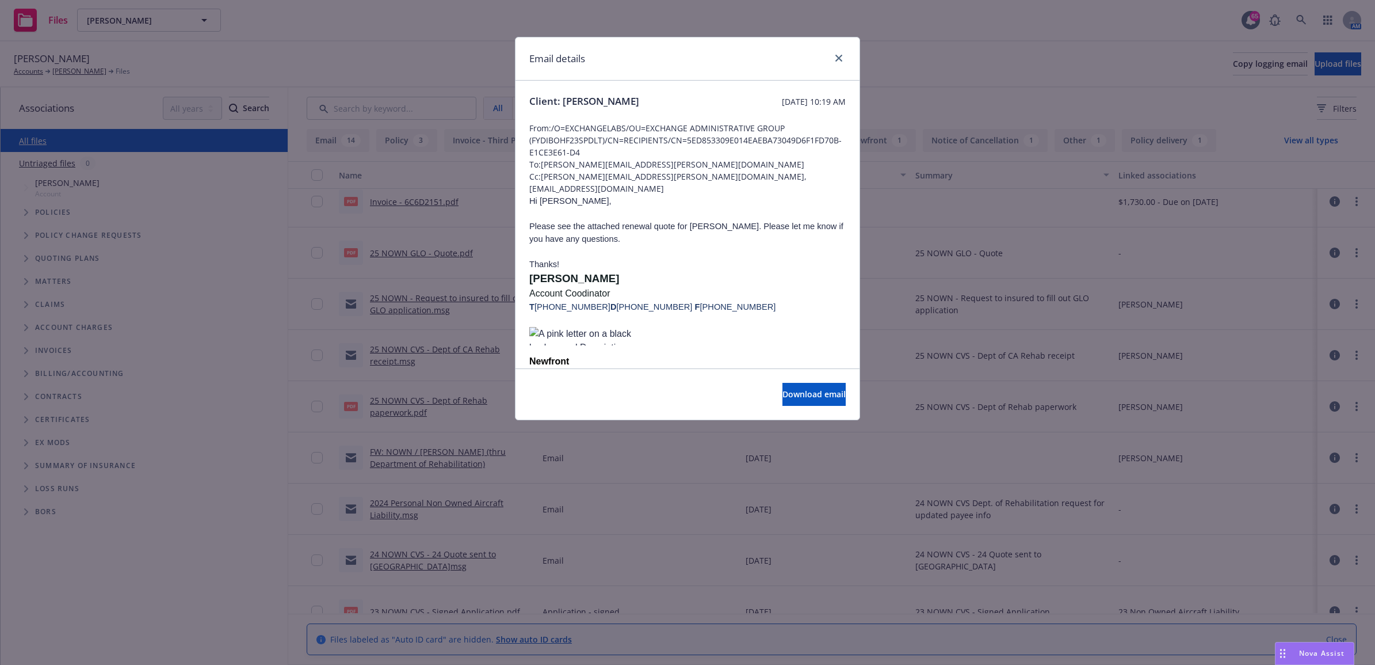
drag, startPoint x: 638, startPoint y: 102, endPoint x: 525, endPoint y: 104, distance: 112.2
click at [525, 104] on div "Client: Harris, Joshua Monday, November 25, 2024 at 10:19 AM From: /O=EXCHANGEL…" at bounding box center [688, 337] width 344 height 512
drag, startPoint x: 525, startPoint y: 104, endPoint x: 533, endPoint y: 104, distance: 7.5
copy span "Client: Harris, Joshua"
drag, startPoint x: 1017, startPoint y: 250, endPoint x: 927, endPoint y: 258, distance: 90.1
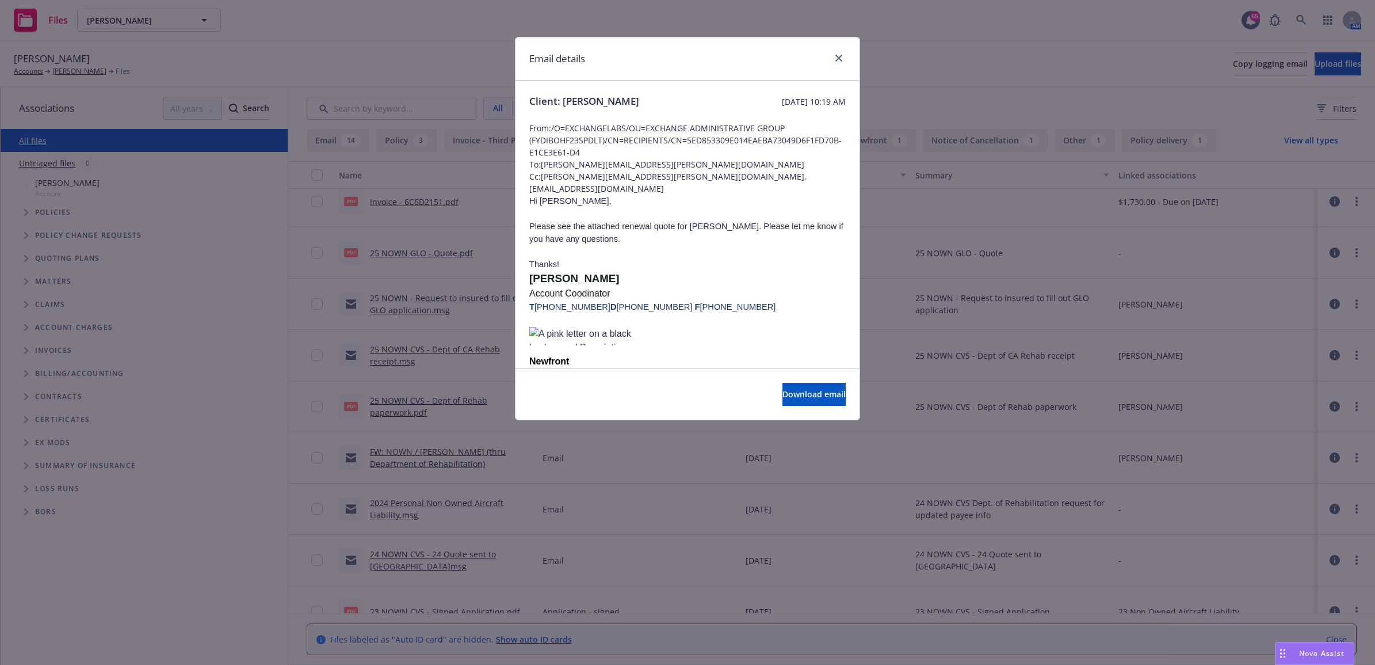
click at [1017, 250] on div "Email details Client: Harris, Joshua Monday, November 25, 2024 at 10:19 AM From…" at bounding box center [687, 332] width 1375 height 665
click at [840, 56] on icon "close" at bounding box center [839, 58] width 7 height 7
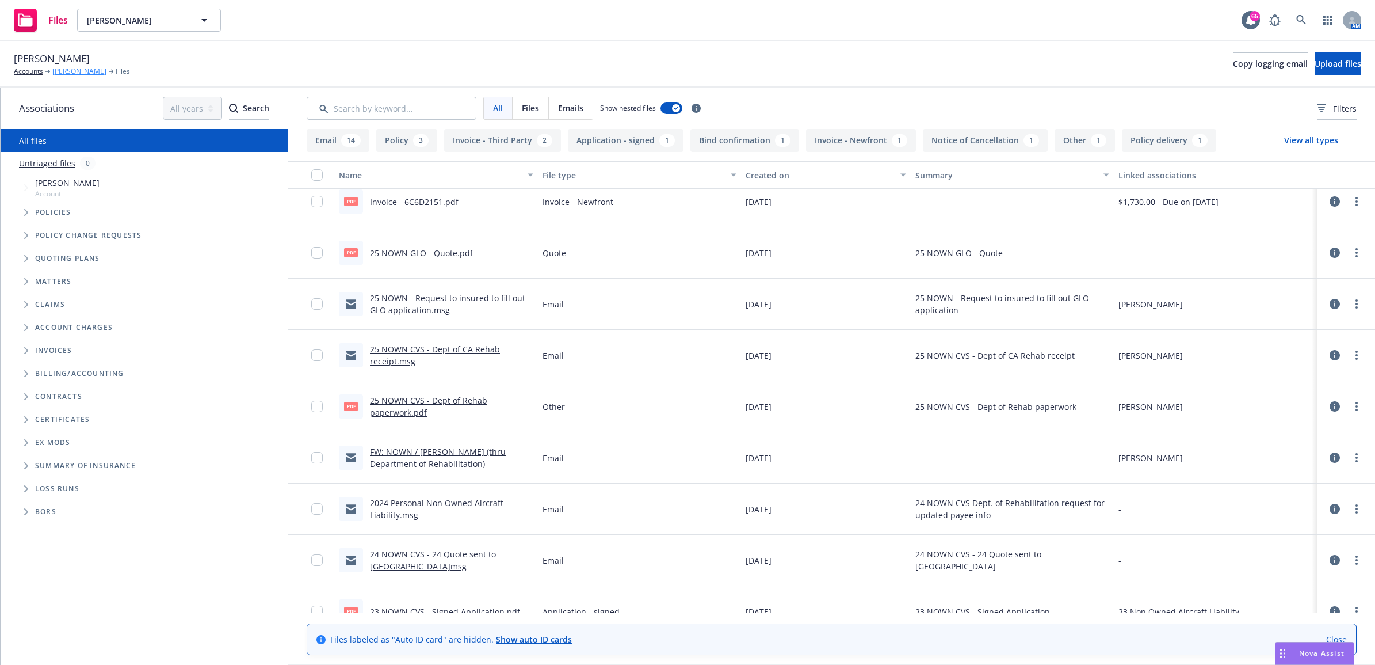
click at [85, 67] on link "[PERSON_NAME]" at bounding box center [79, 71] width 54 height 10
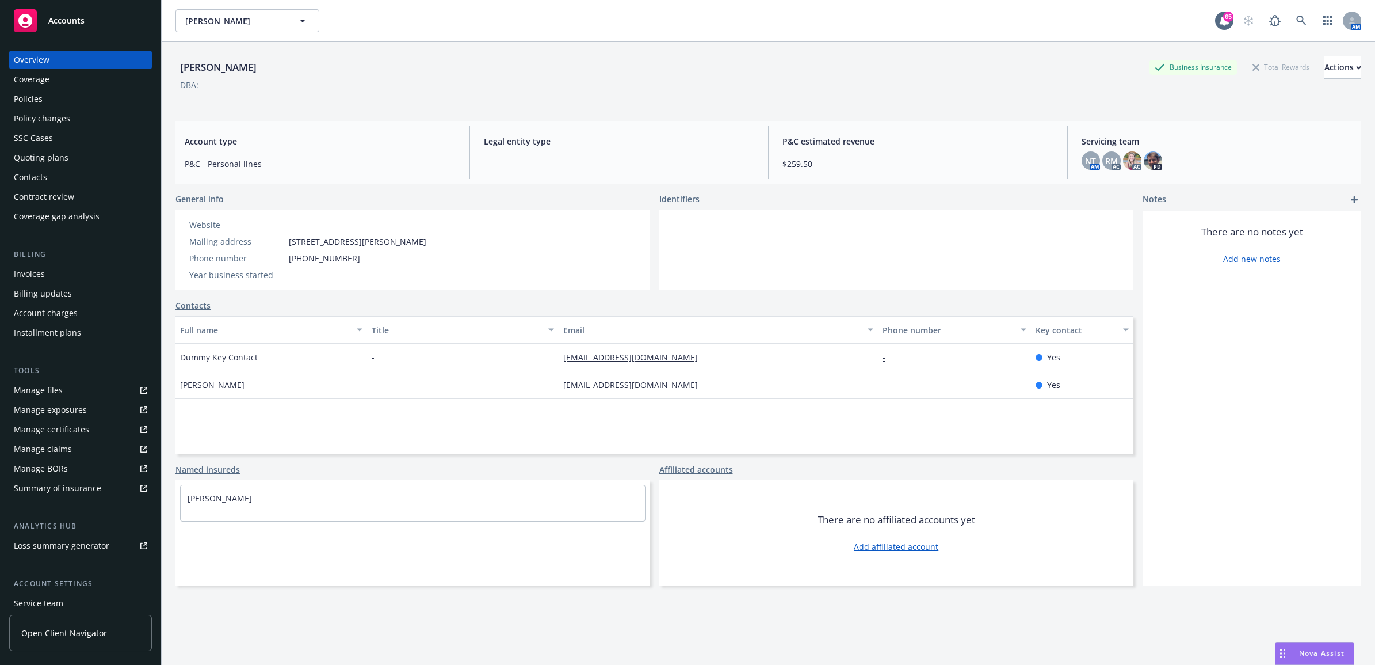
click at [52, 265] on div "Invoices" at bounding box center [81, 274] width 134 height 18
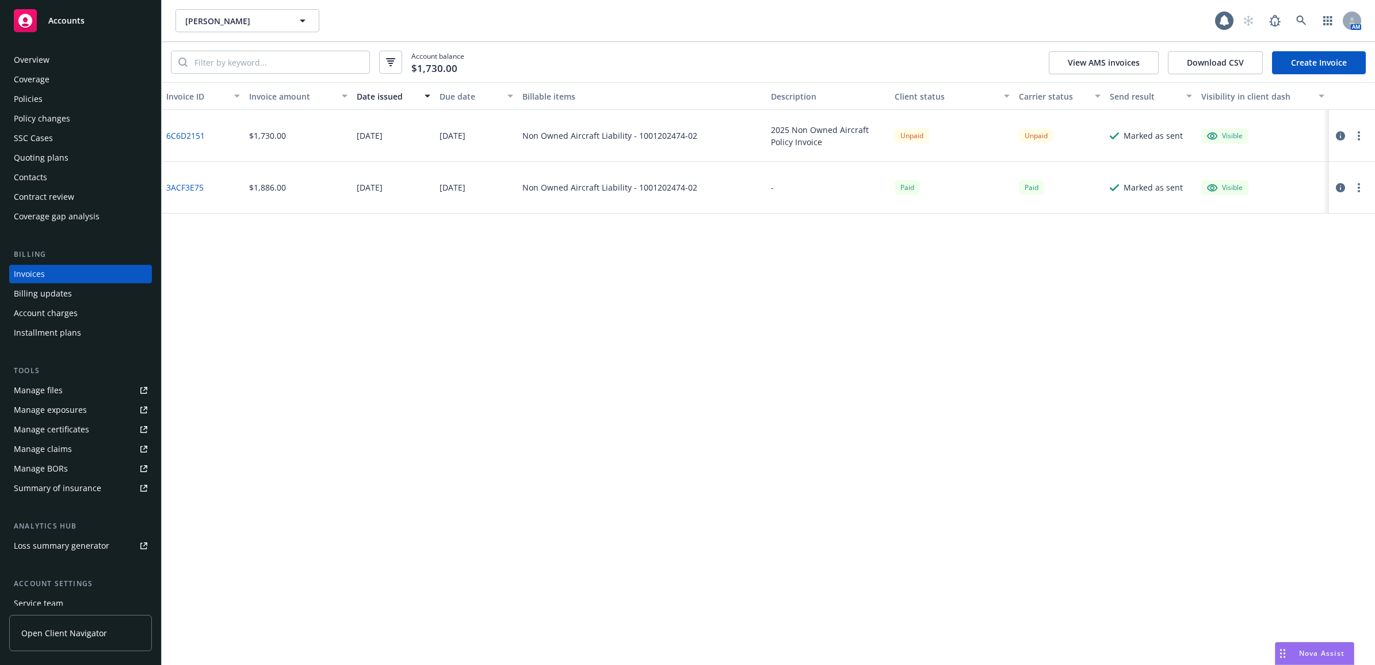
click at [193, 133] on link "6C6D2151" at bounding box center [185, 135] width 39 height 12
click at [91, 102] on div "Policies" at bounding box center [81, 99] width 134 height 18
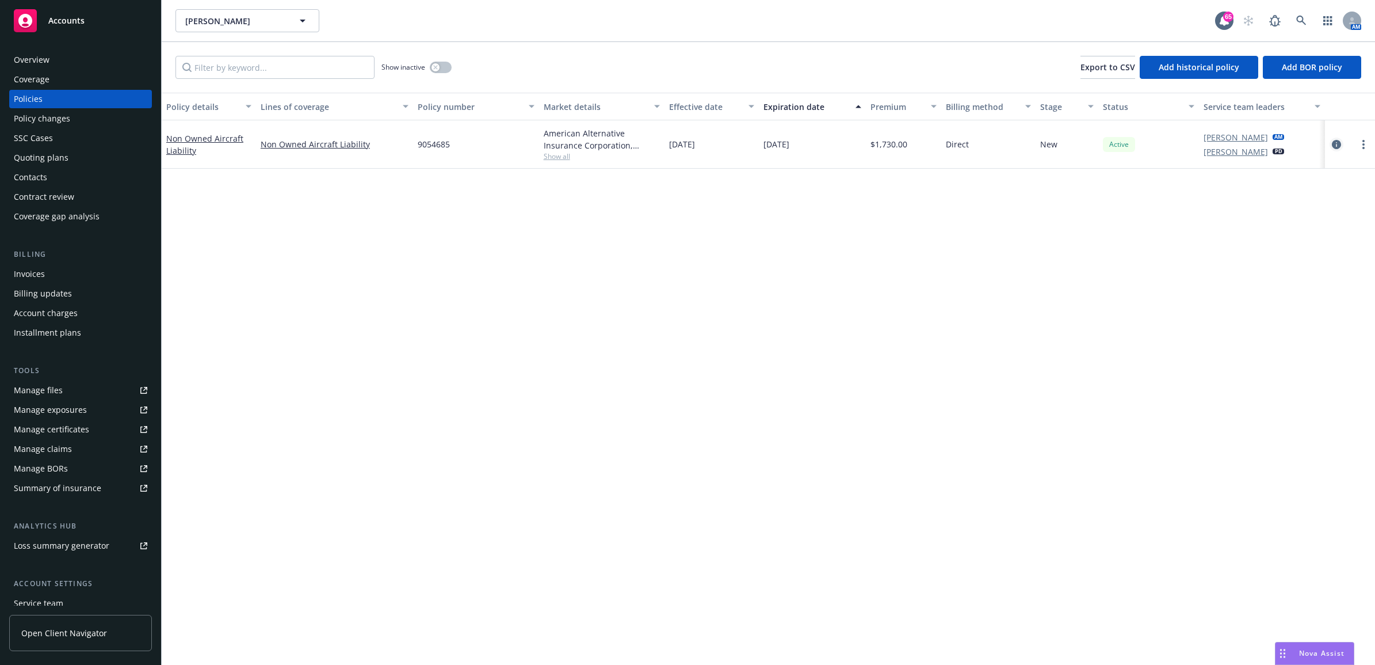
click at [1330, 144] on link "circleInformation" at bounding box center [1337, 145] width 14 height 14
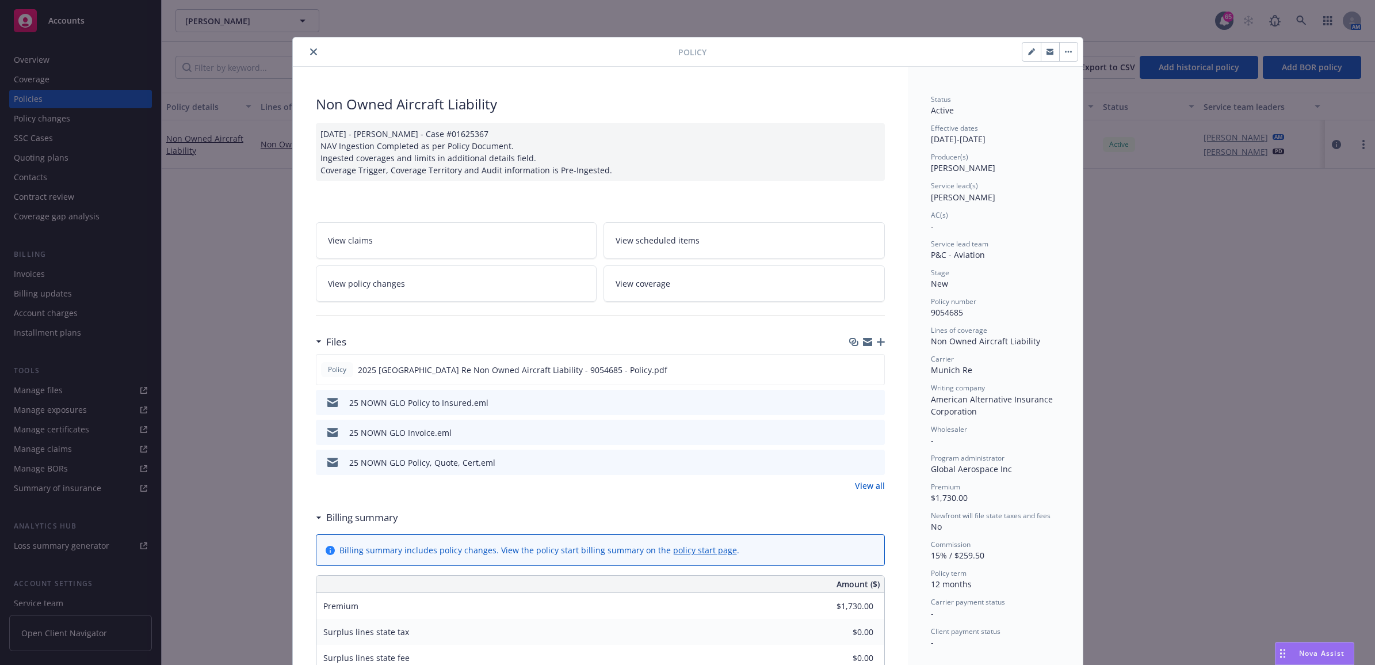
click at [869, 400] on icon "preview file" at bounding box center [874, 402] width 10 height 8
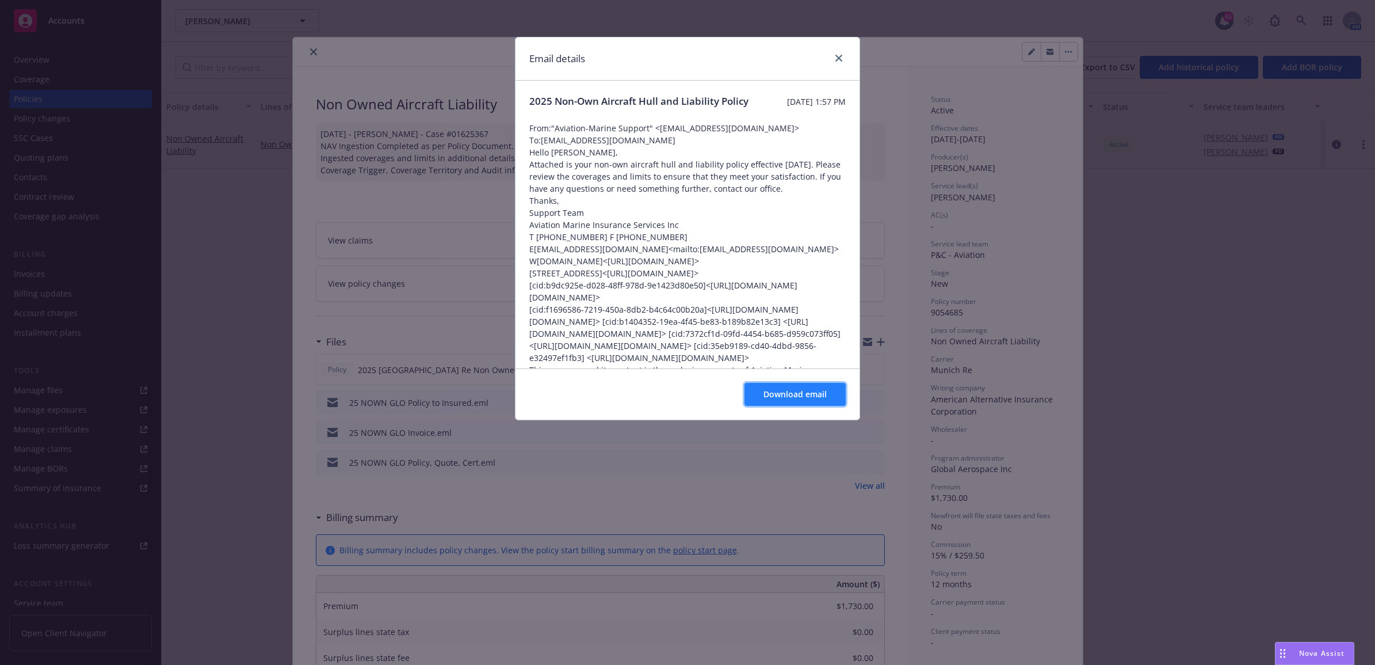
click at [802, 392] on span "Download email" at bounding box center [795, 393] width 63 height 11
click at [833, 55] on link "close" at bounding box center [839, 58] width 14 height 14
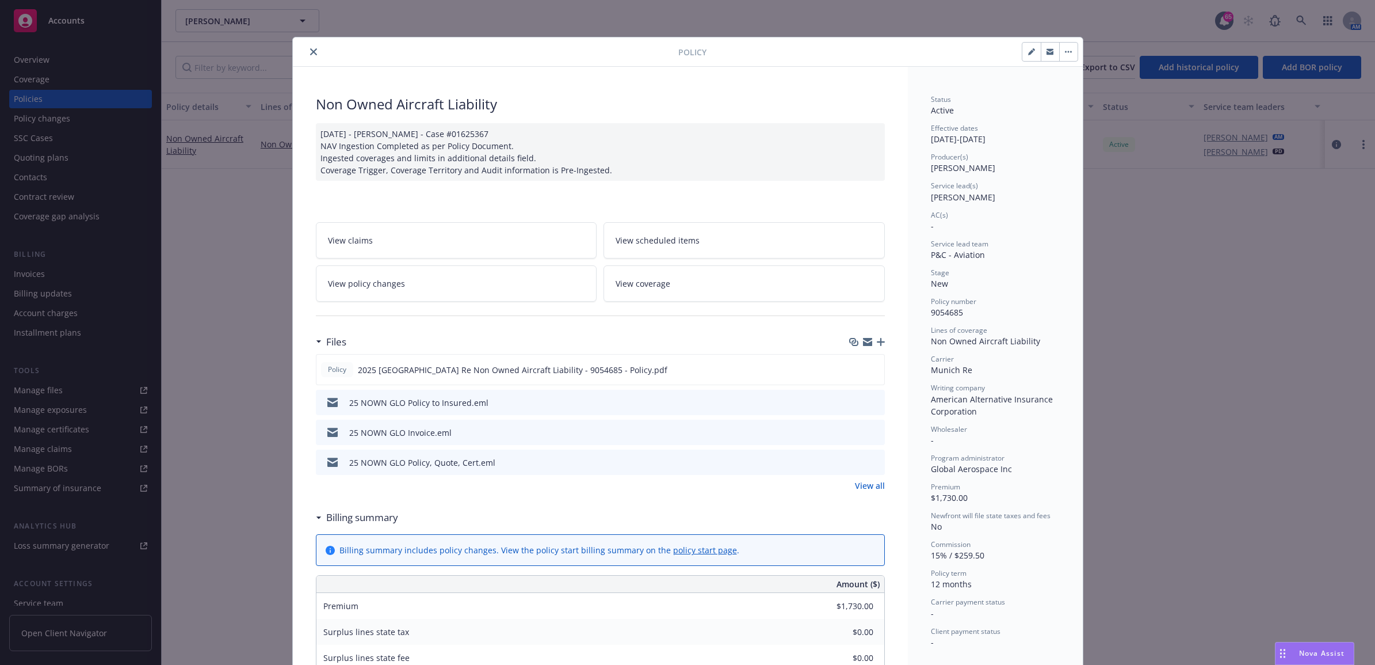
click at [874, 486] on link "View all" at bounding box center [870, 485] width 30 height 12
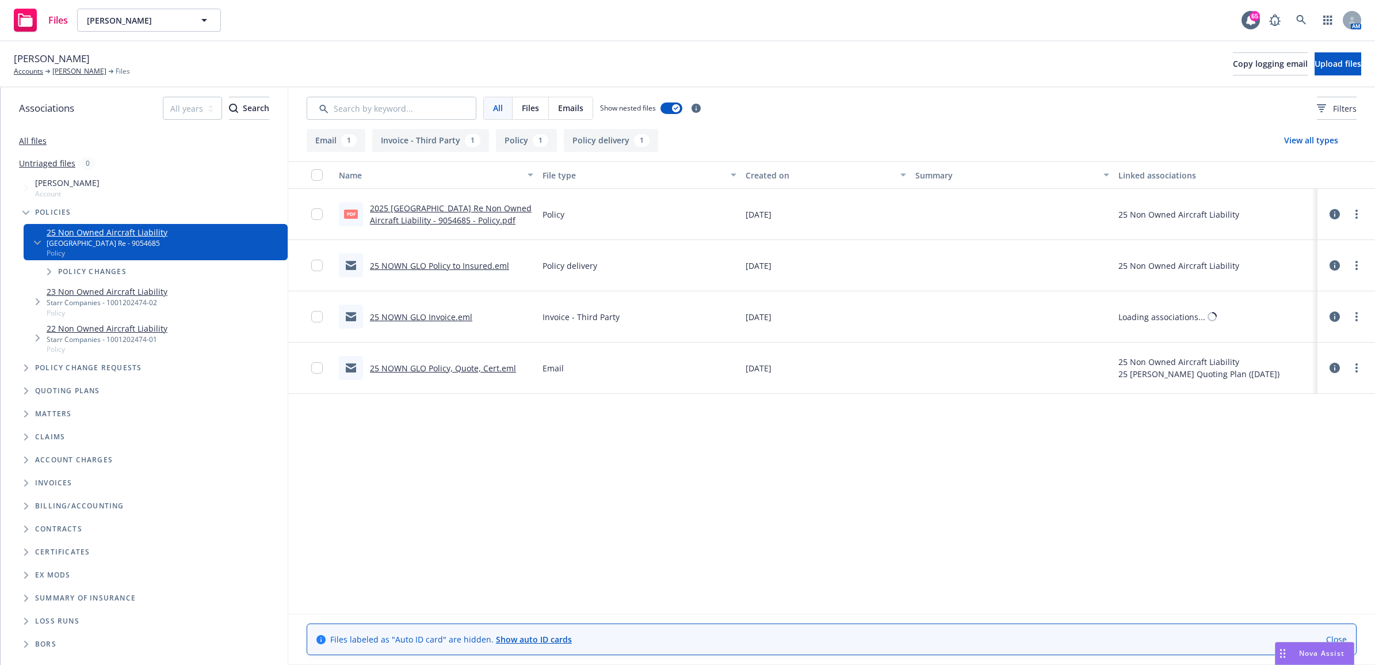
click at [449, 215] on link "2025 [GEOGRAPHIC_DATA] Re Non Owned Aircraft Liability - 9054685 - Policy.pdf" at bounding box center [451, 214] width 162 height 23
